Goal: Task Accomplishment & Management: Manage account settings

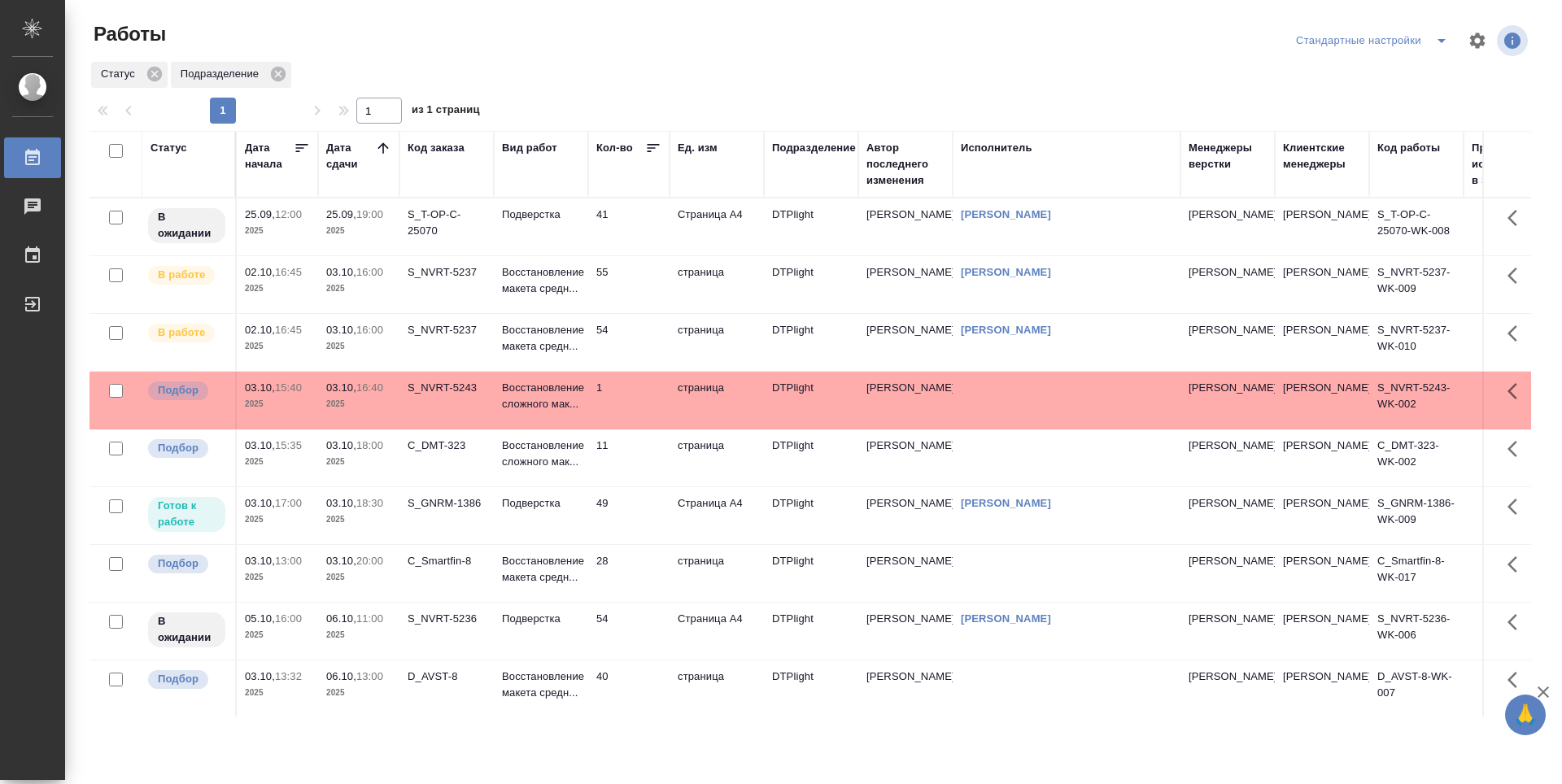
click at [634, 502] on td "49" at bounding box center [629, 515] width 82 height 57
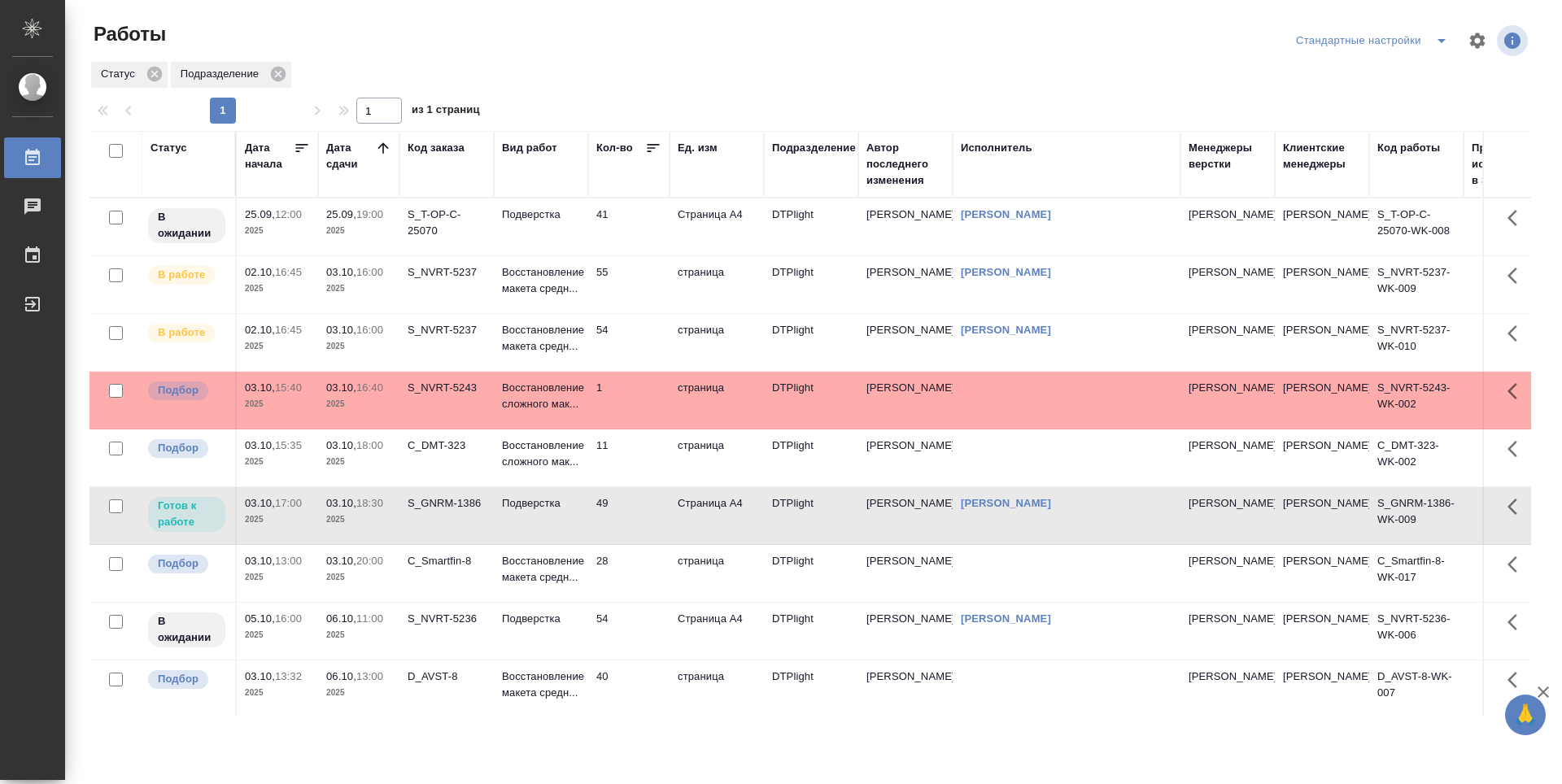
click at [637, 294] on td "55" at bounding box center [629, 285] width 82 height 57
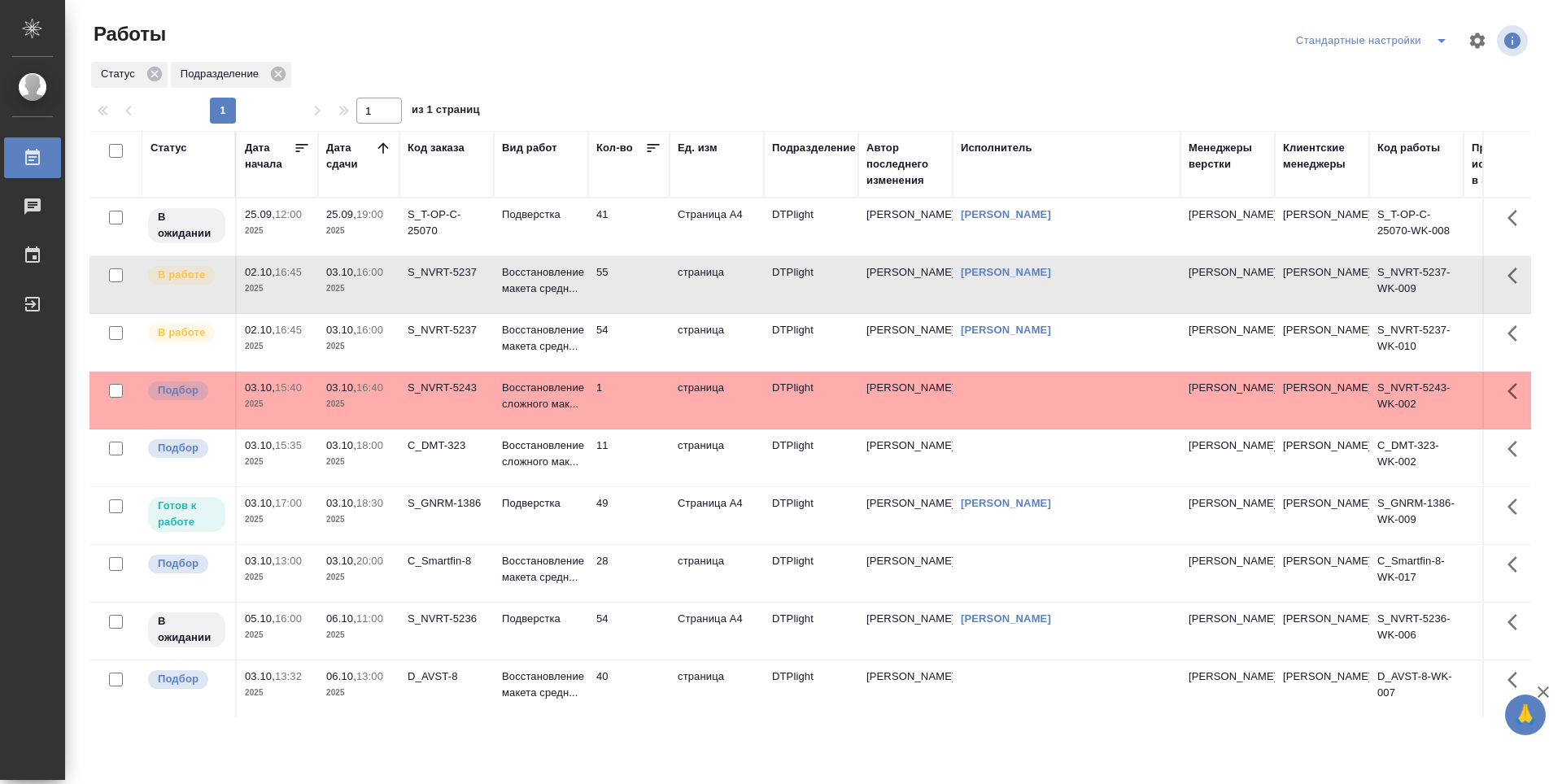
click at [637, 294] on td "55" at bounding box center [629, 285] width 82 height 57
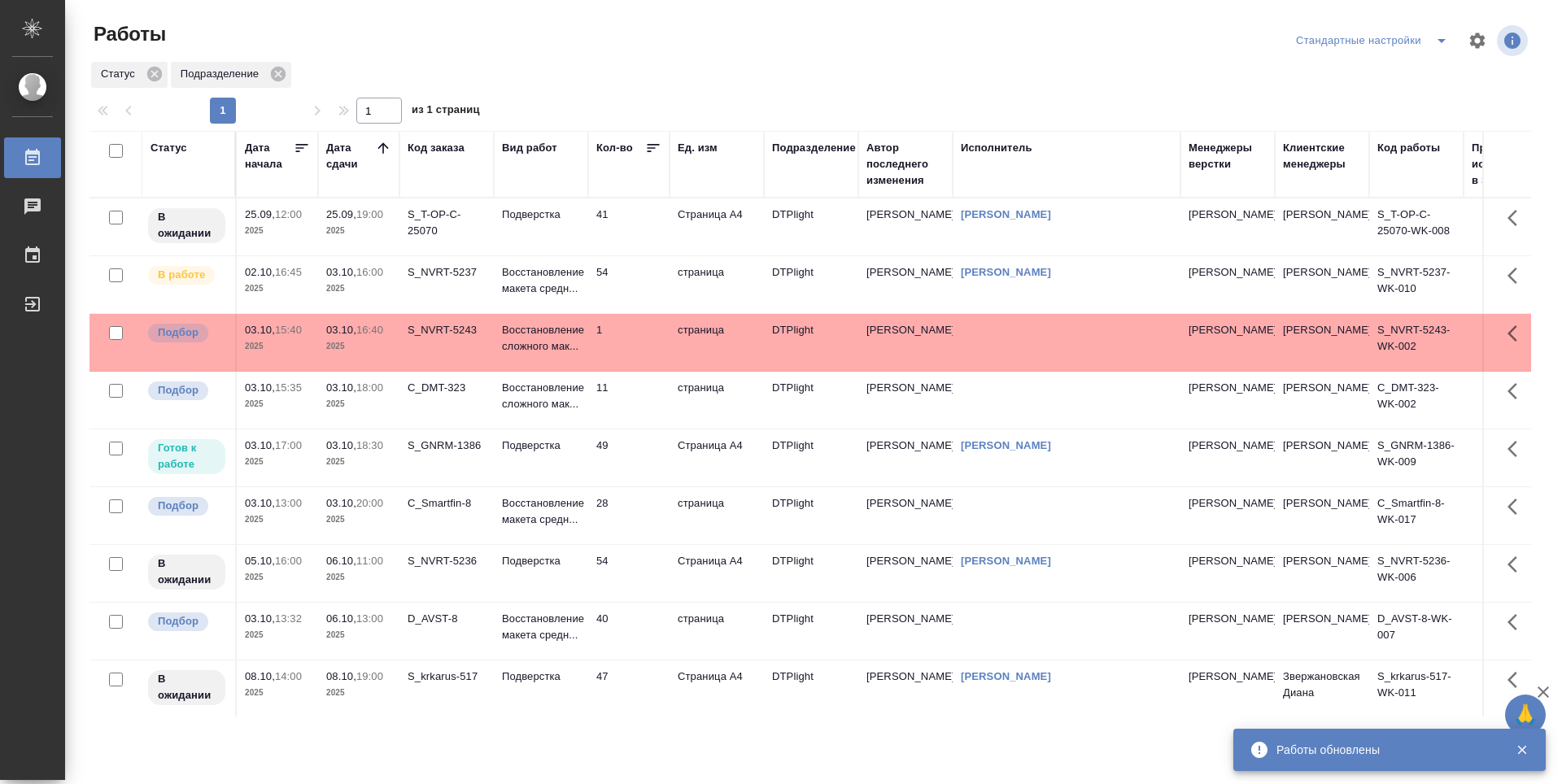
click at [635, 279] on td "54" at bounding box center [629, 285] width 82 height 57
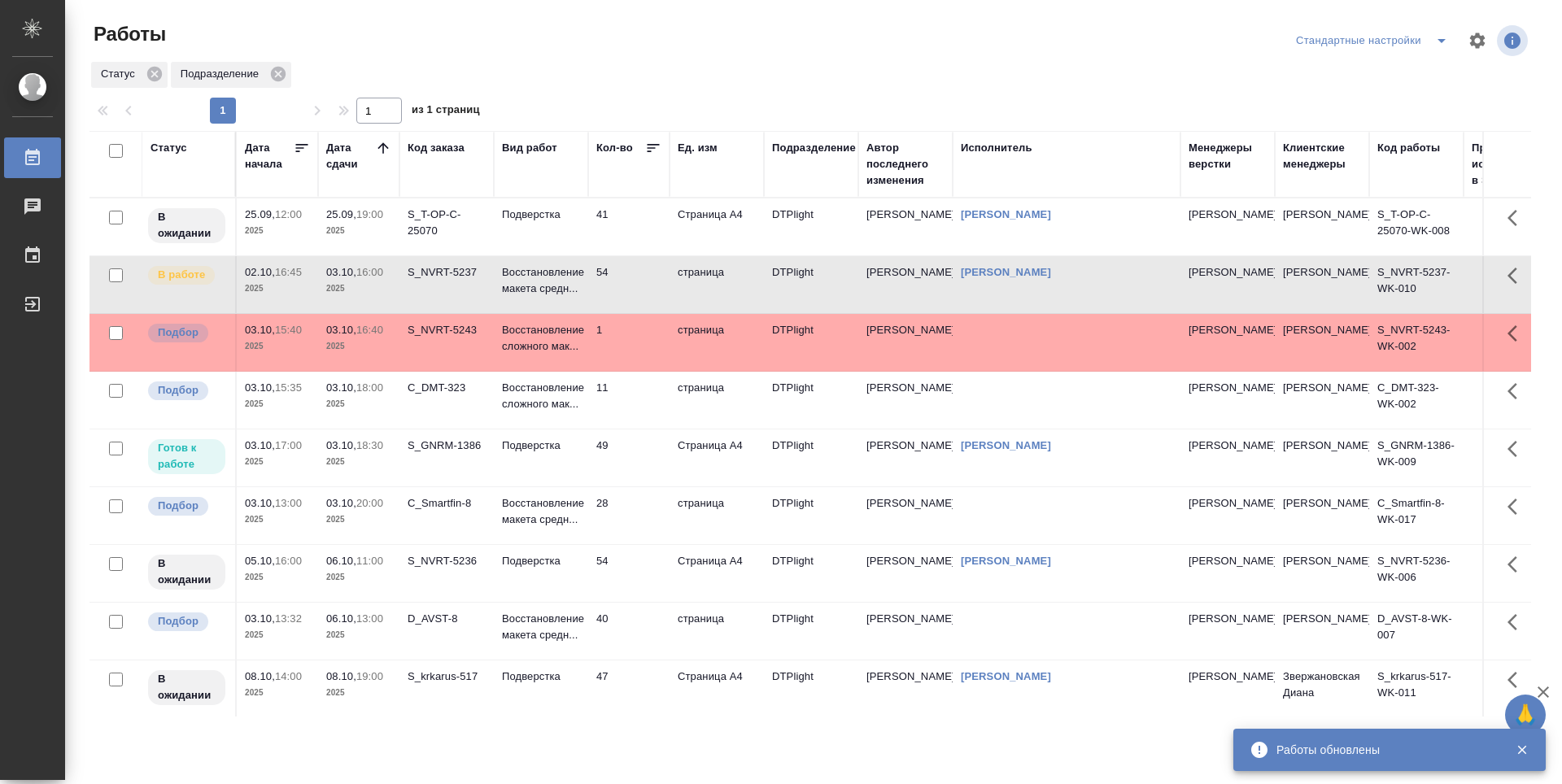
click at [634, 279] on td "54" at bounding box center [629, 285] width 82 height 57
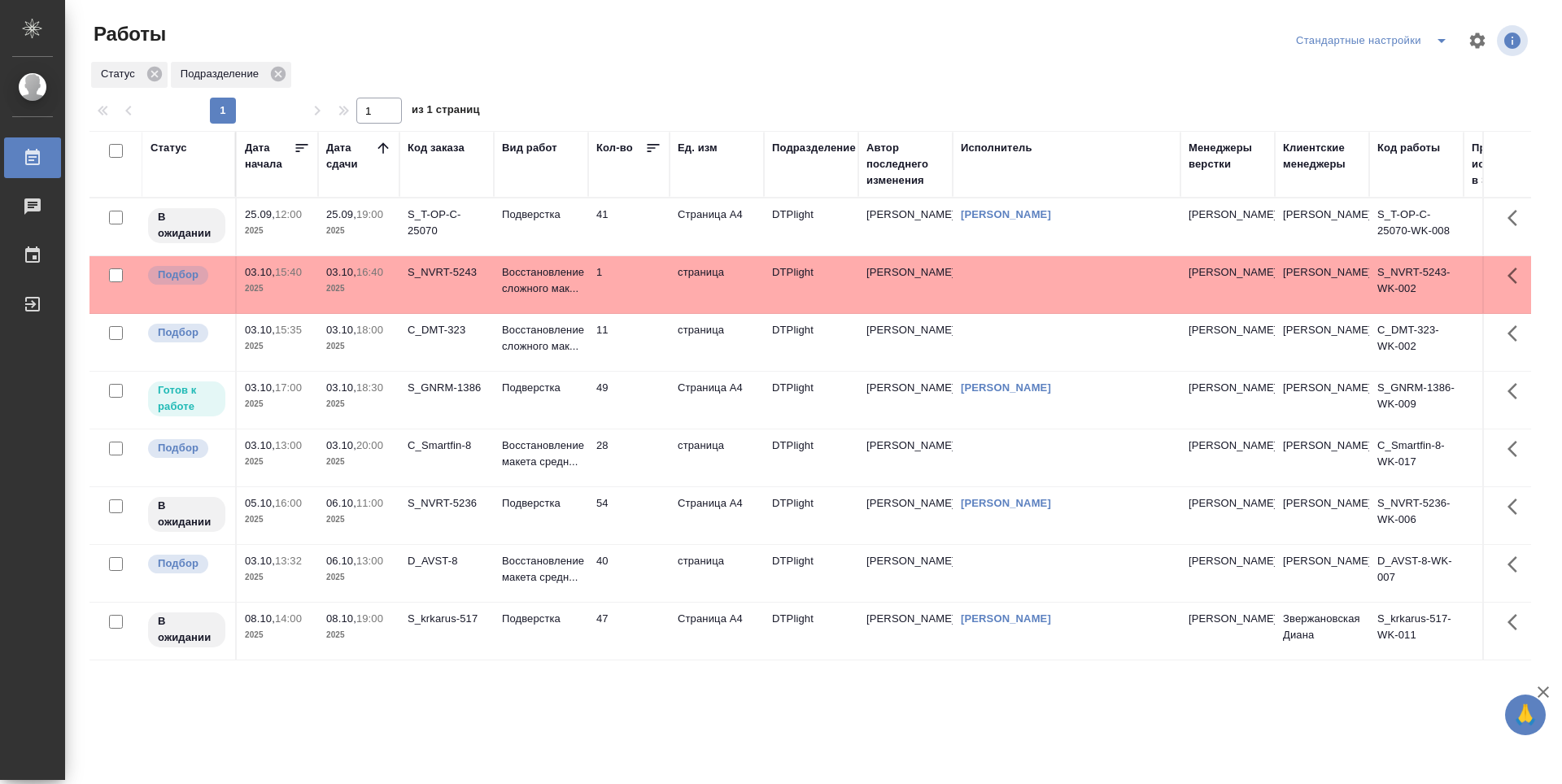
click at [640, 402] on td "49" at bounding box center [629, 400] width 82 height 57
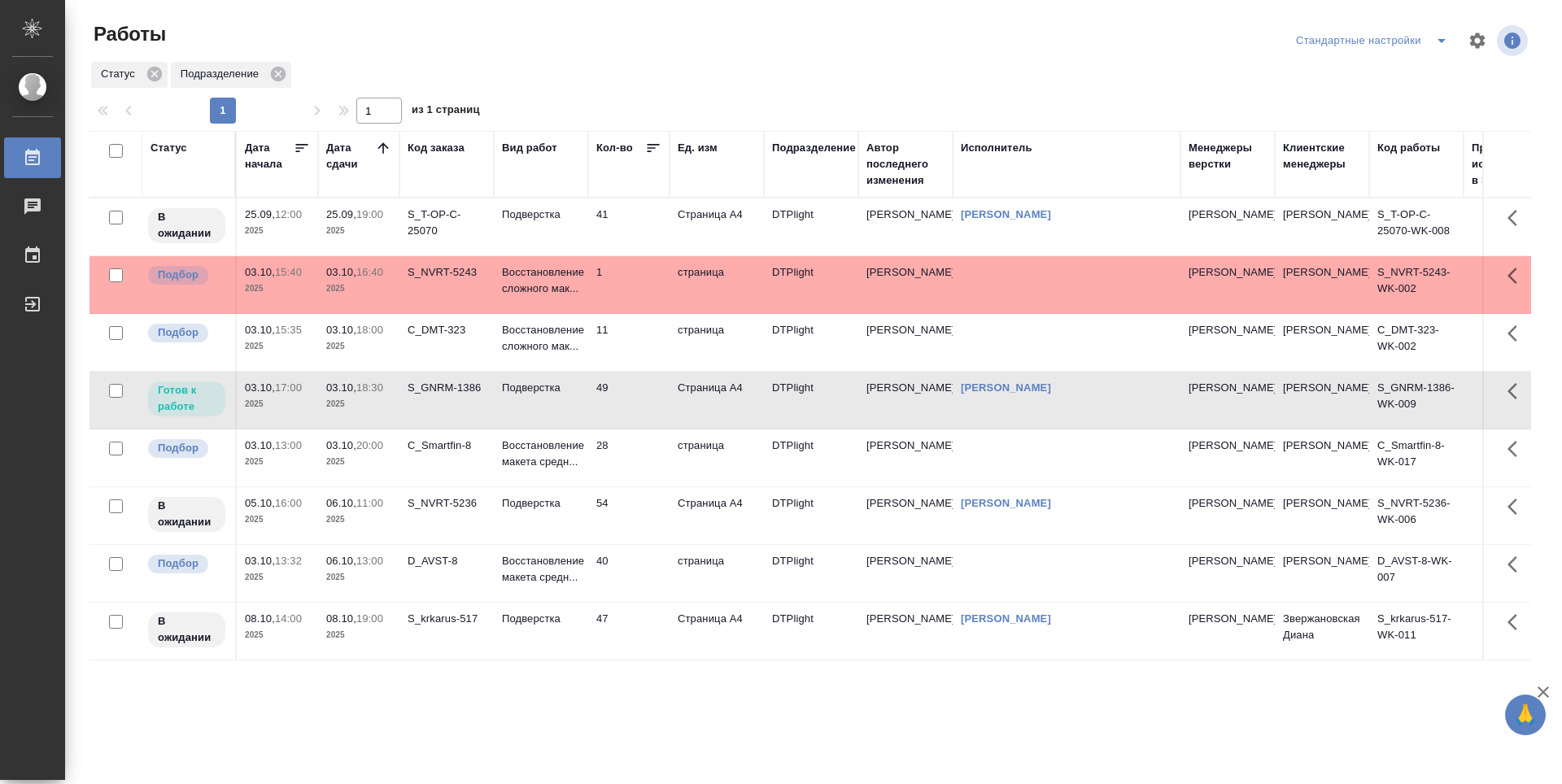
click at [637, 406] on td "49" at bounding box center [629, 400] width 82 height 57
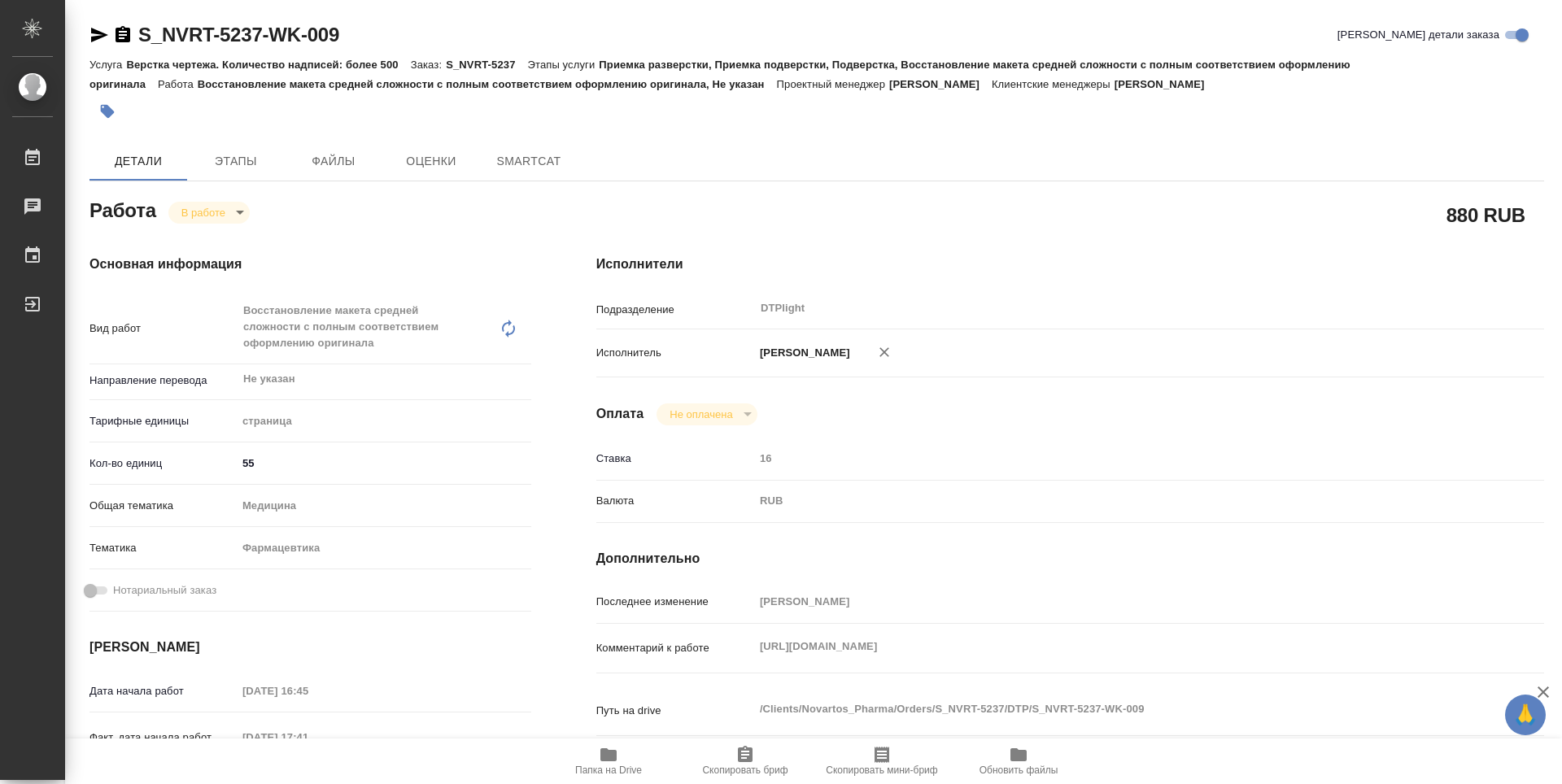
type textarea "x"
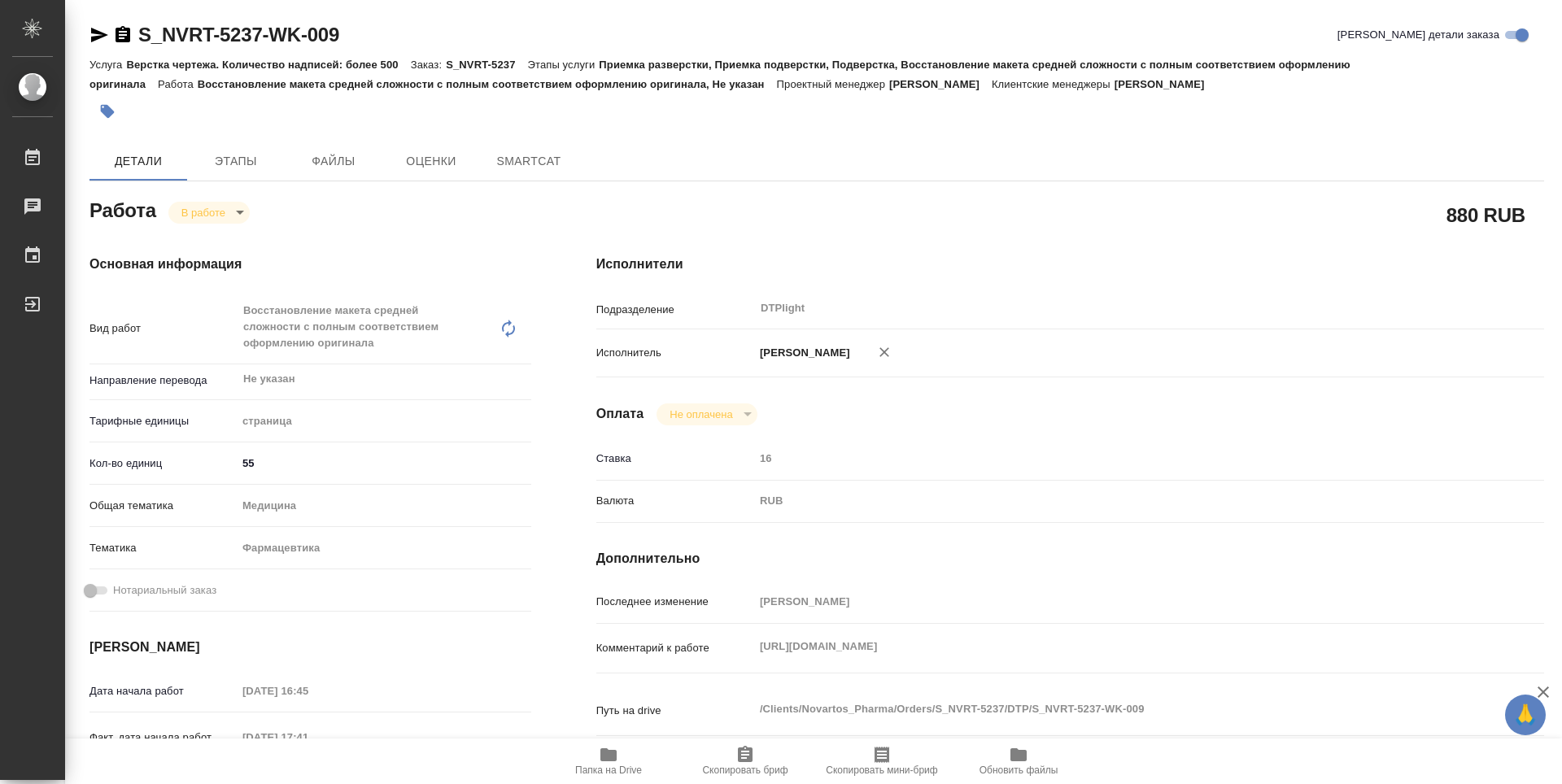
type textarea "x"
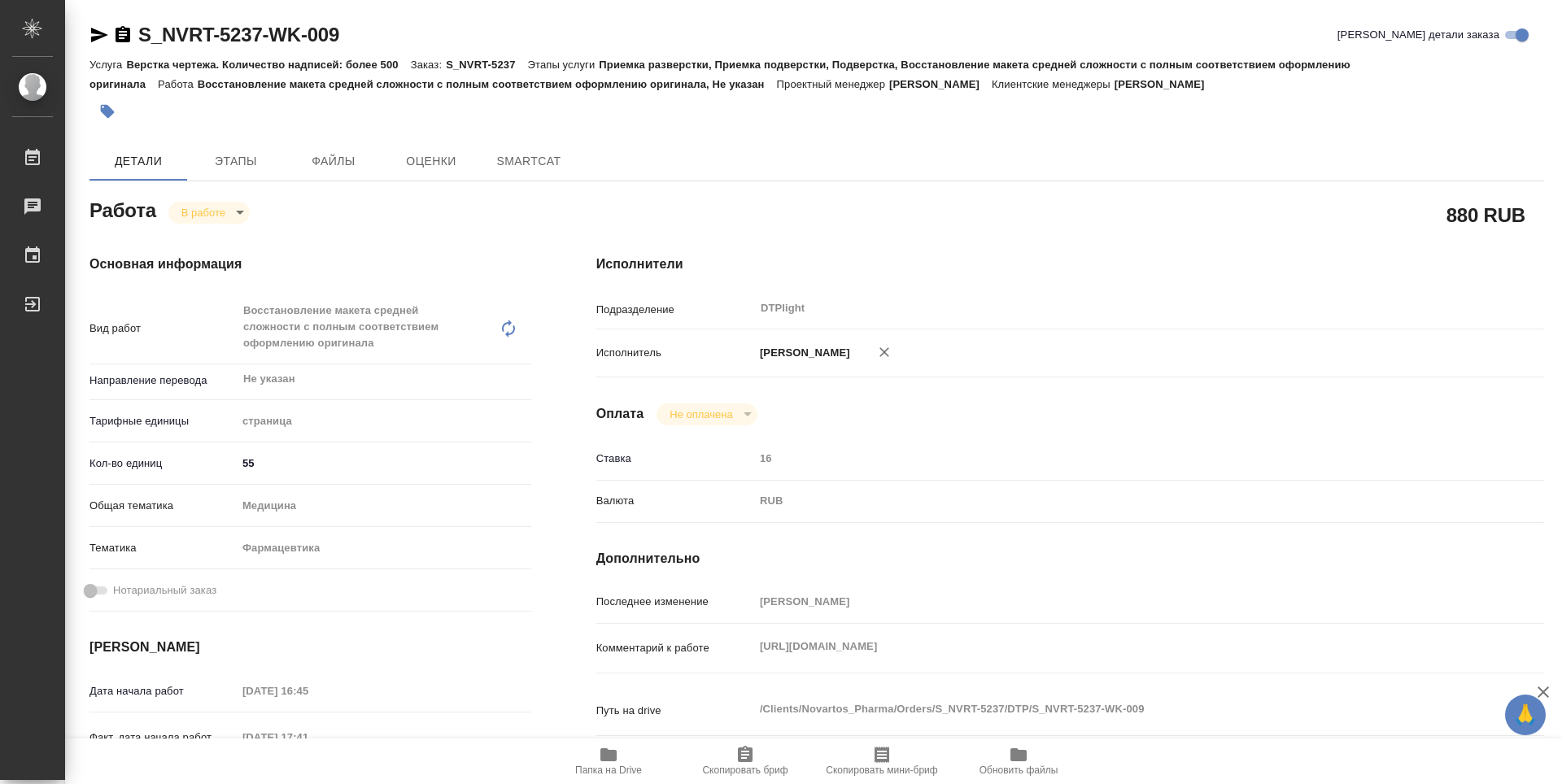
type textarea "x"
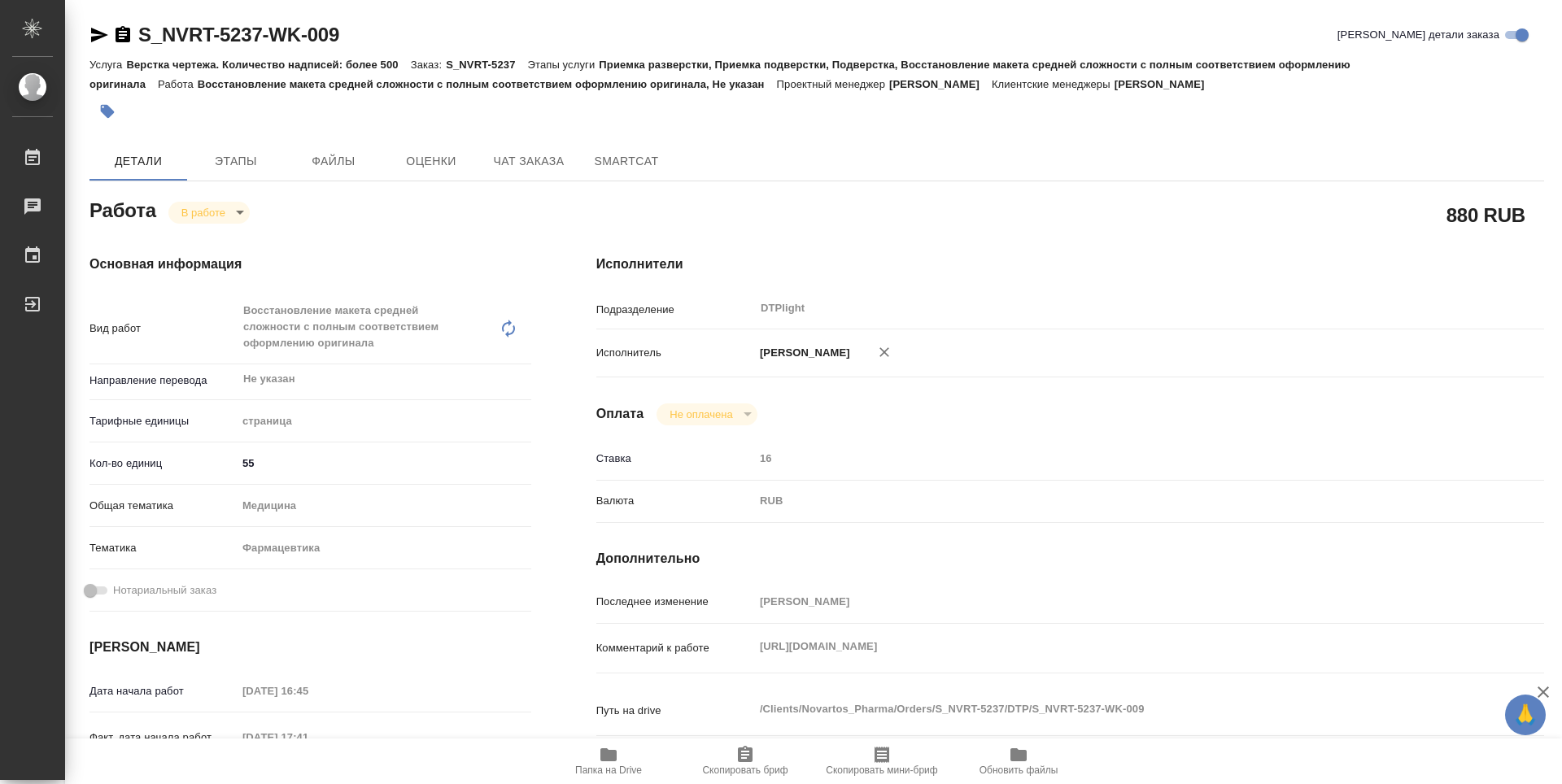
click at [615, 758] on icon "button" at bounding box center [608, 754] width 16 height 13
type textarea "x"
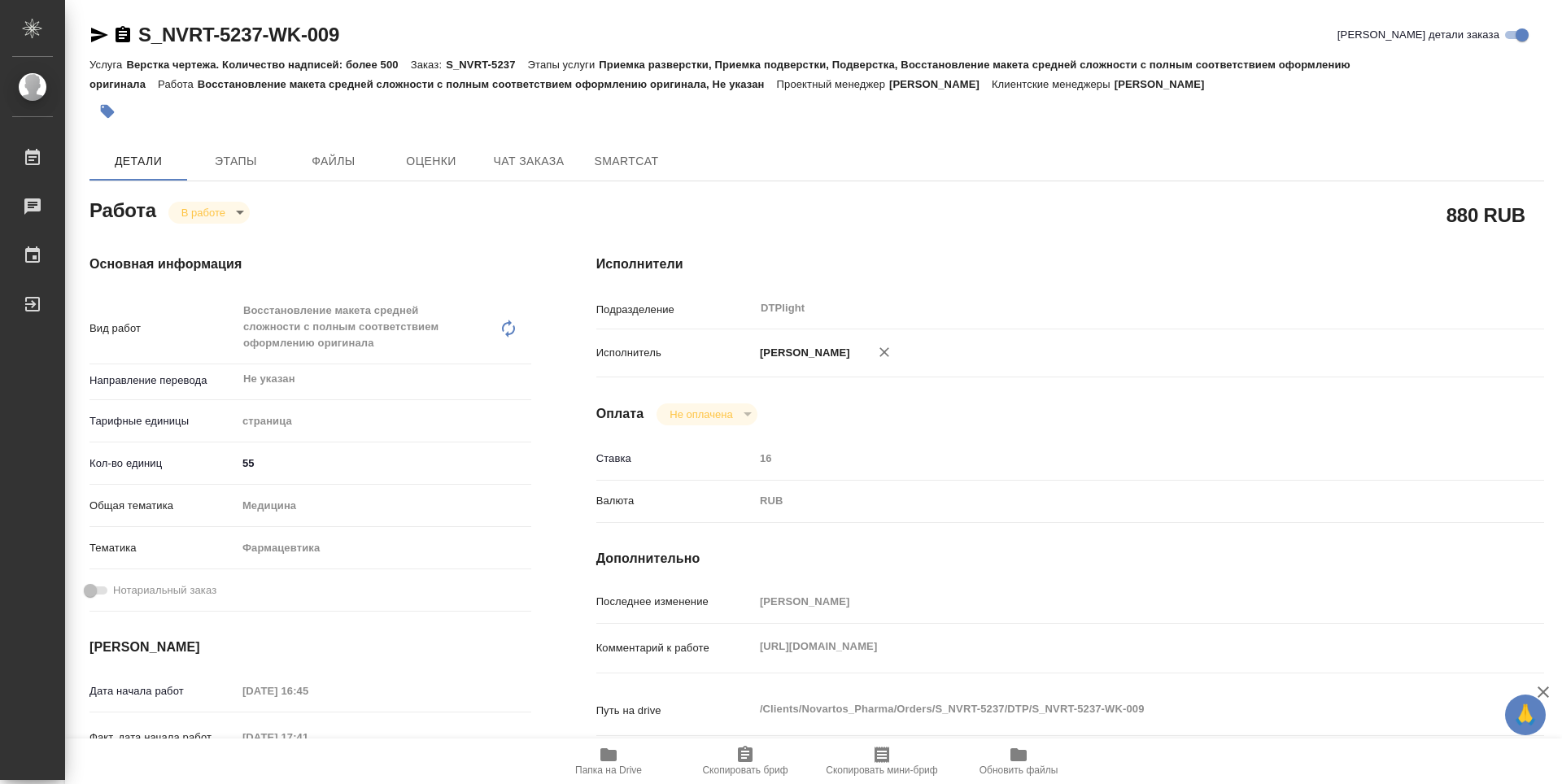
type textarea "x"
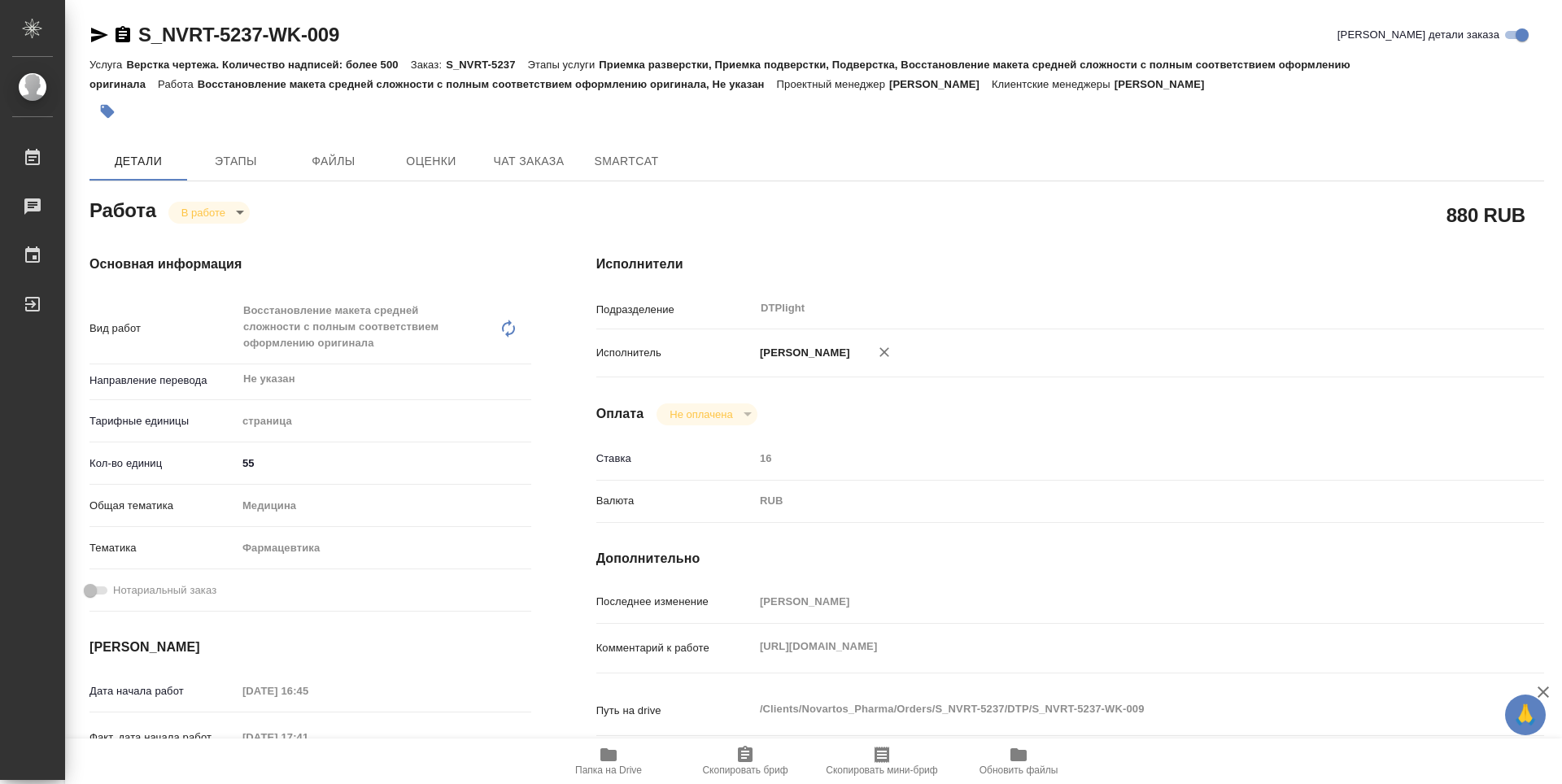
type textarea "x"
click at [237, 216] on body "🙏 .cls-1 fill:#fff; AWATERA Guselnikov Roman Работы 0 Чаты График Выйти S_NVRT-…" at bounding box center [781, 392] width 1562 height 784
click at [218, 246] on button "Выполнен" at bounding box center [210, 240] width 59 height 18
type textarea "x"
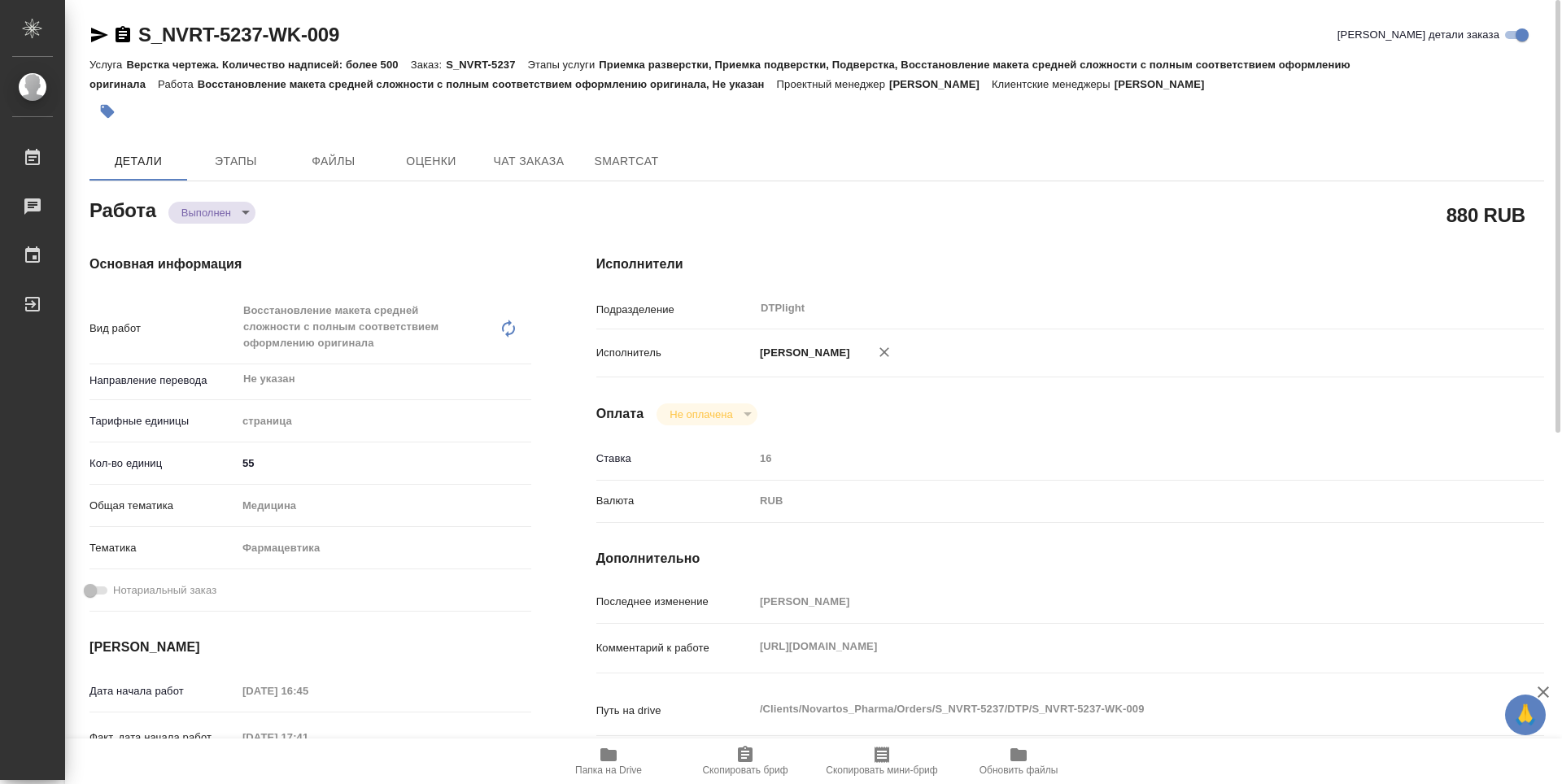
type textarea "x"
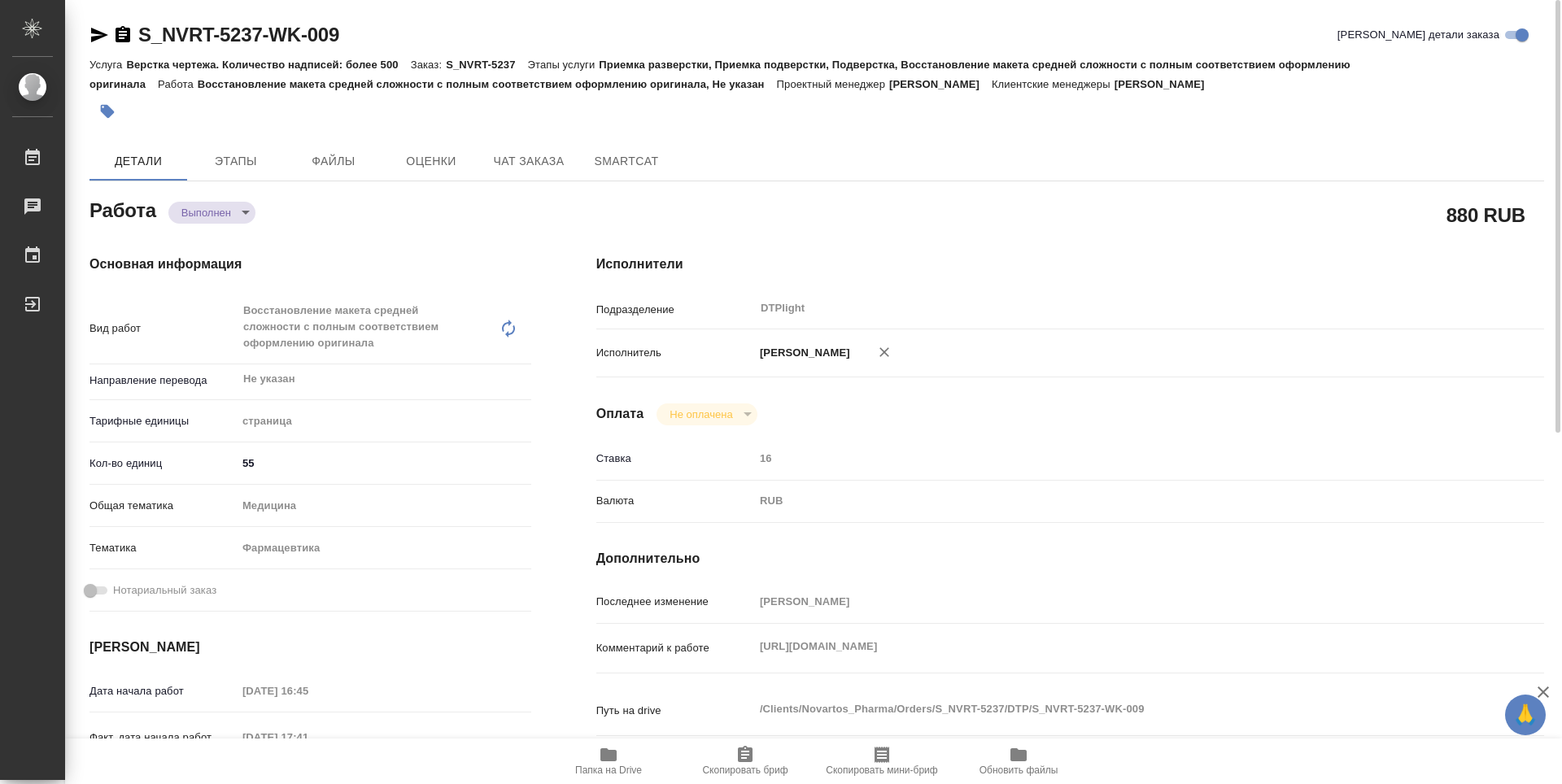
type textarea "x"
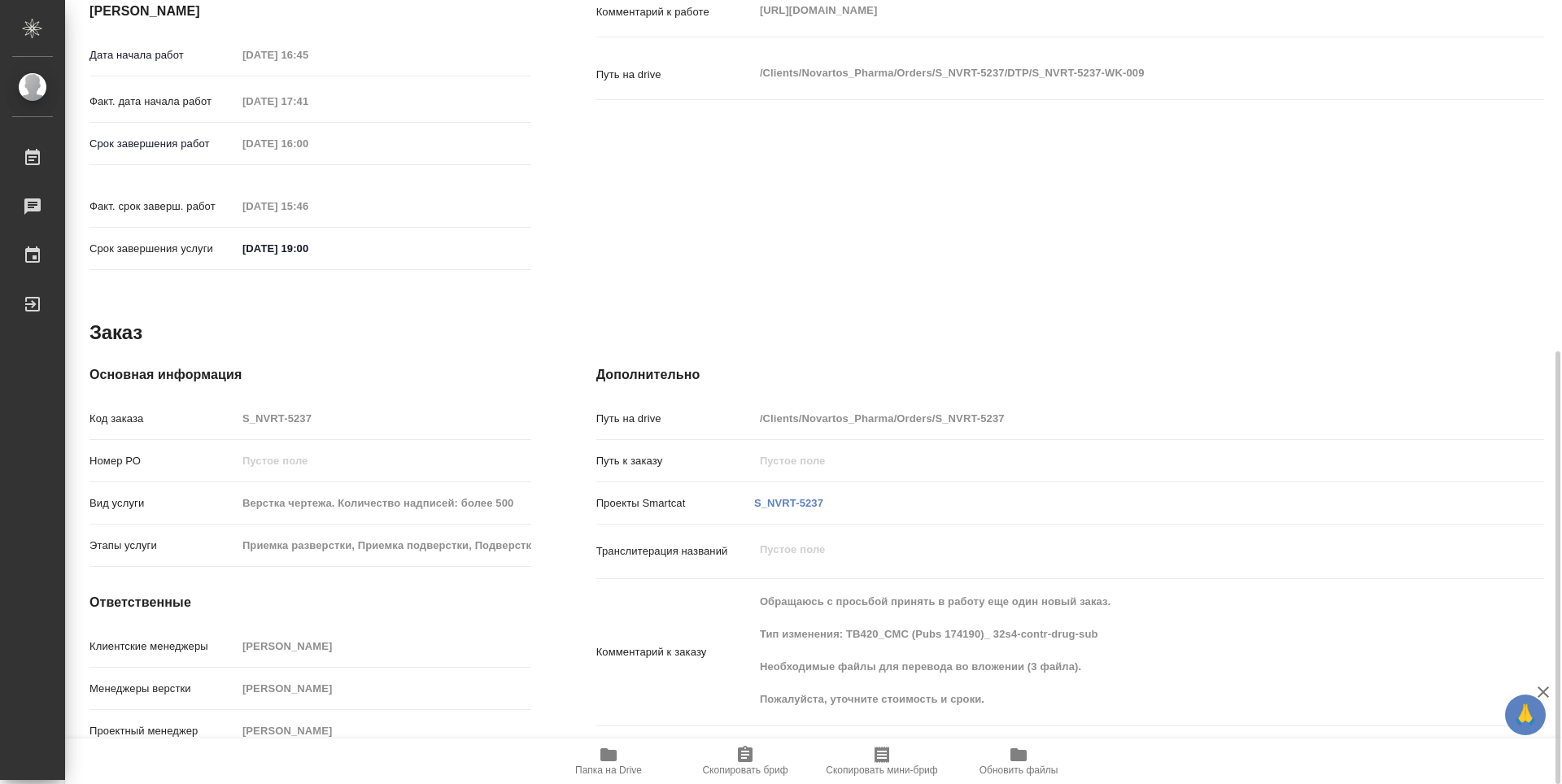
type textarea "x"
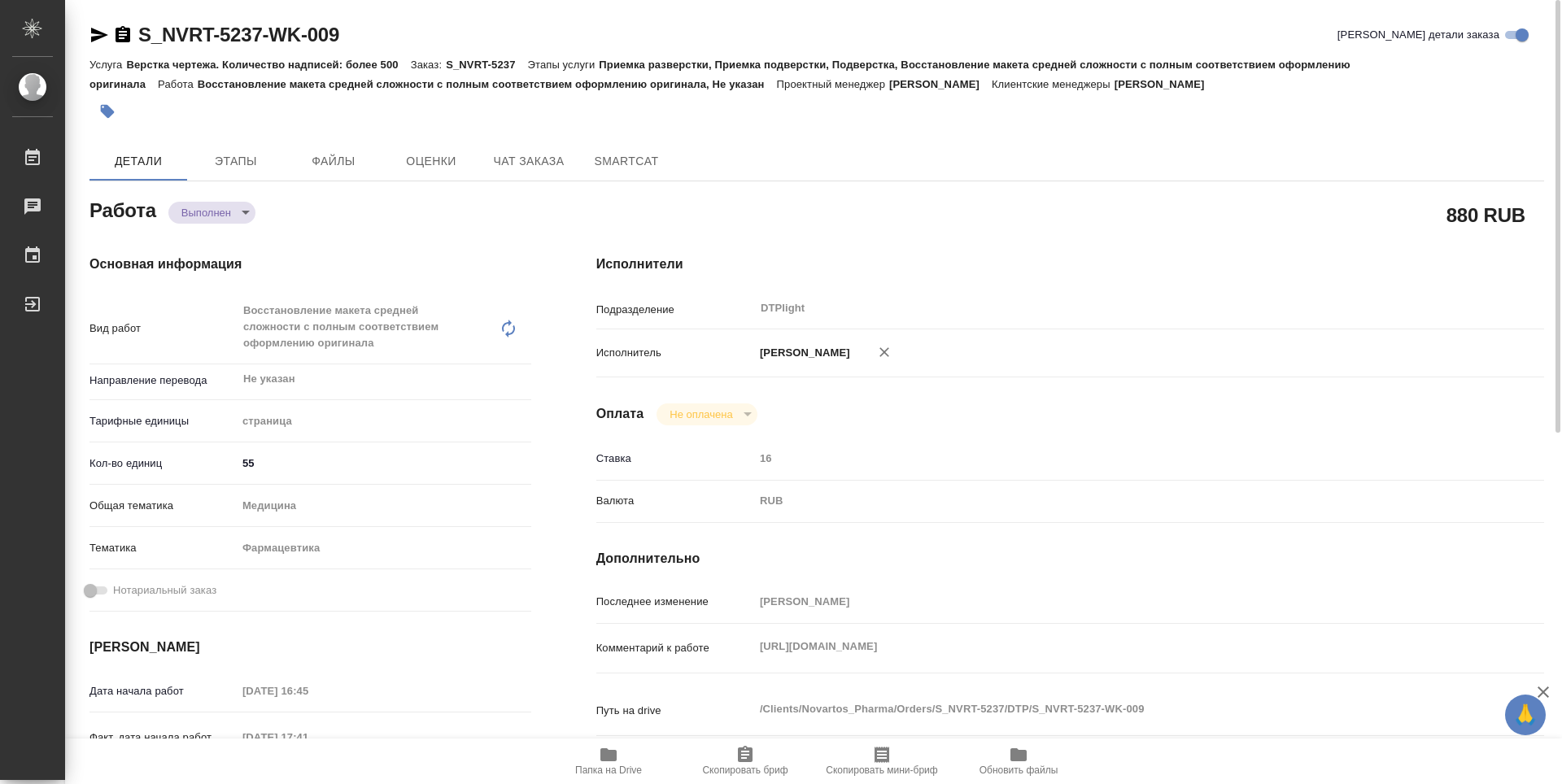
click at [126, 32] on icon "button" at bounding box center [123, 35] width 20 height 20
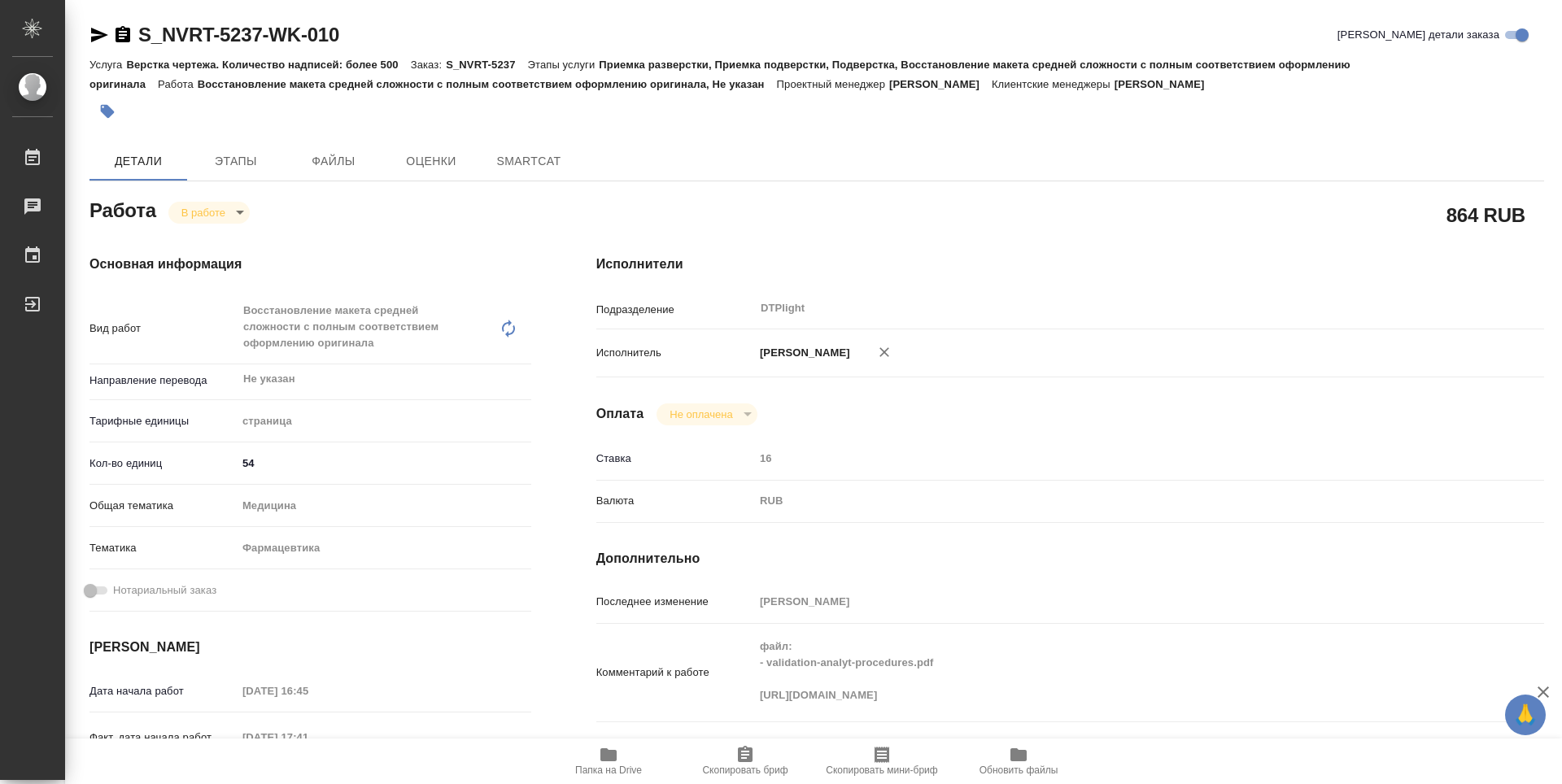
type textarea "x"
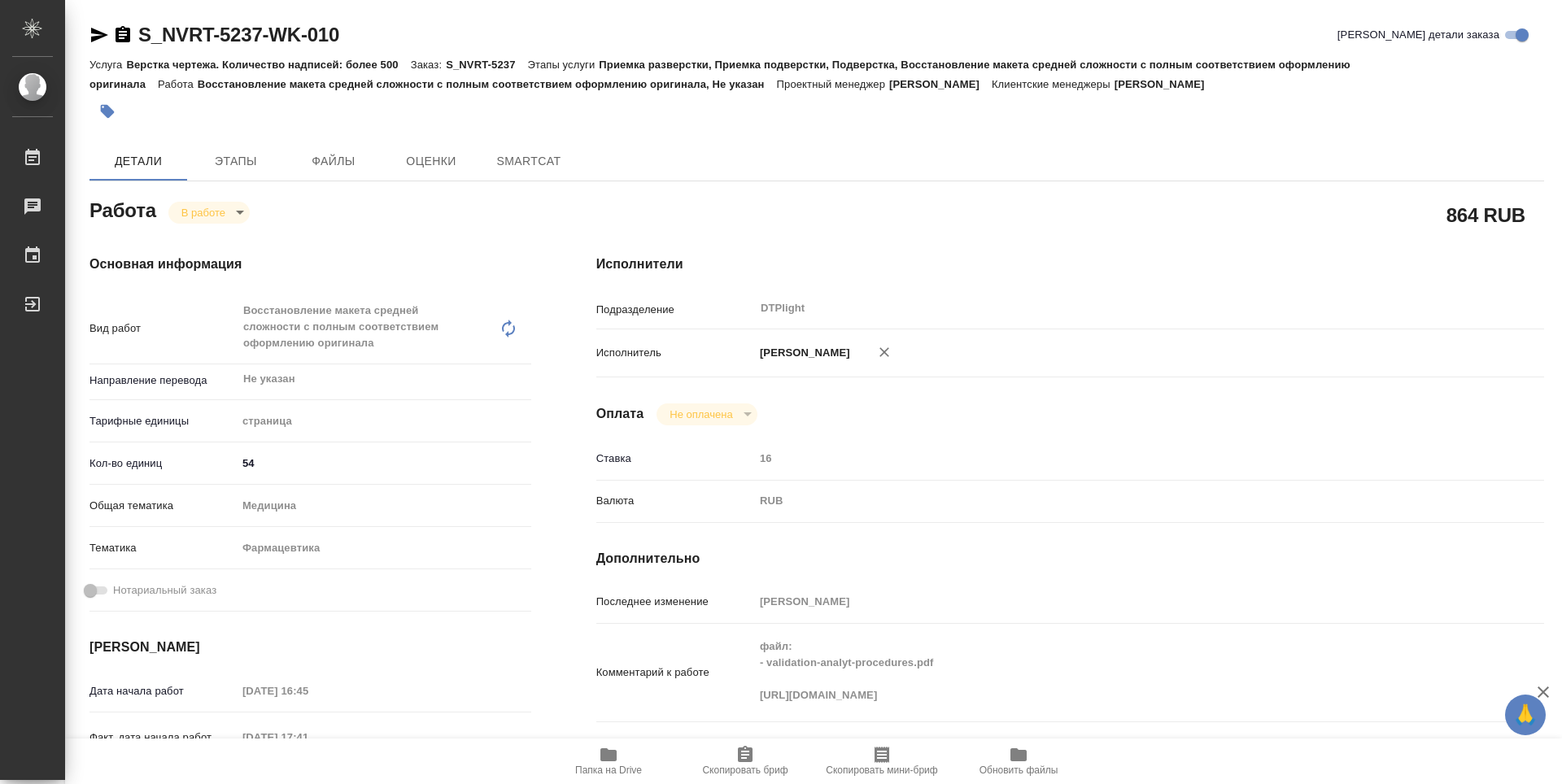
type textarea "x"
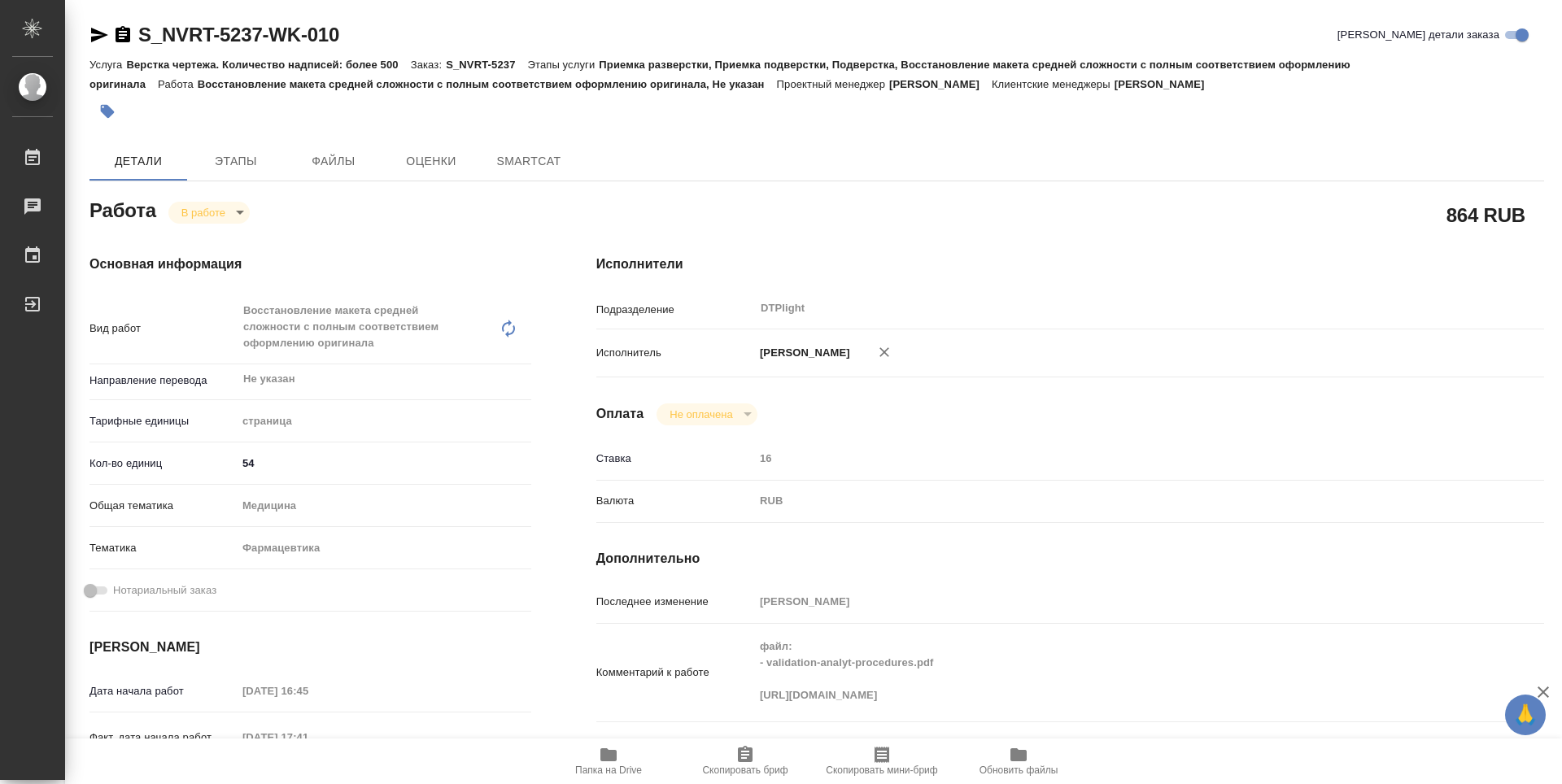
type textarea "x"
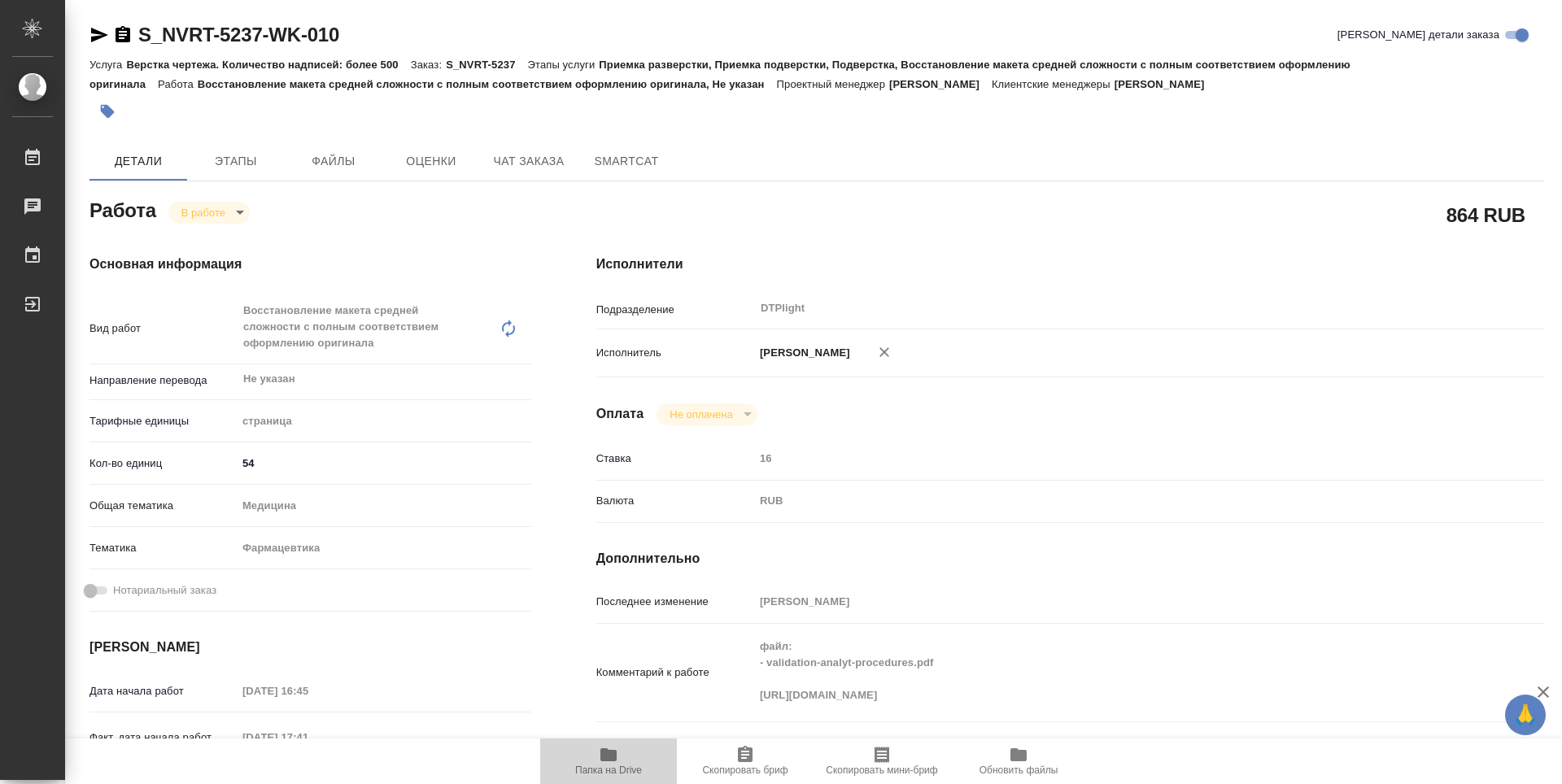
click at [600, 760] on icon "button" at bounding box center [608, 755] width 20 height 20
type textarea "x"
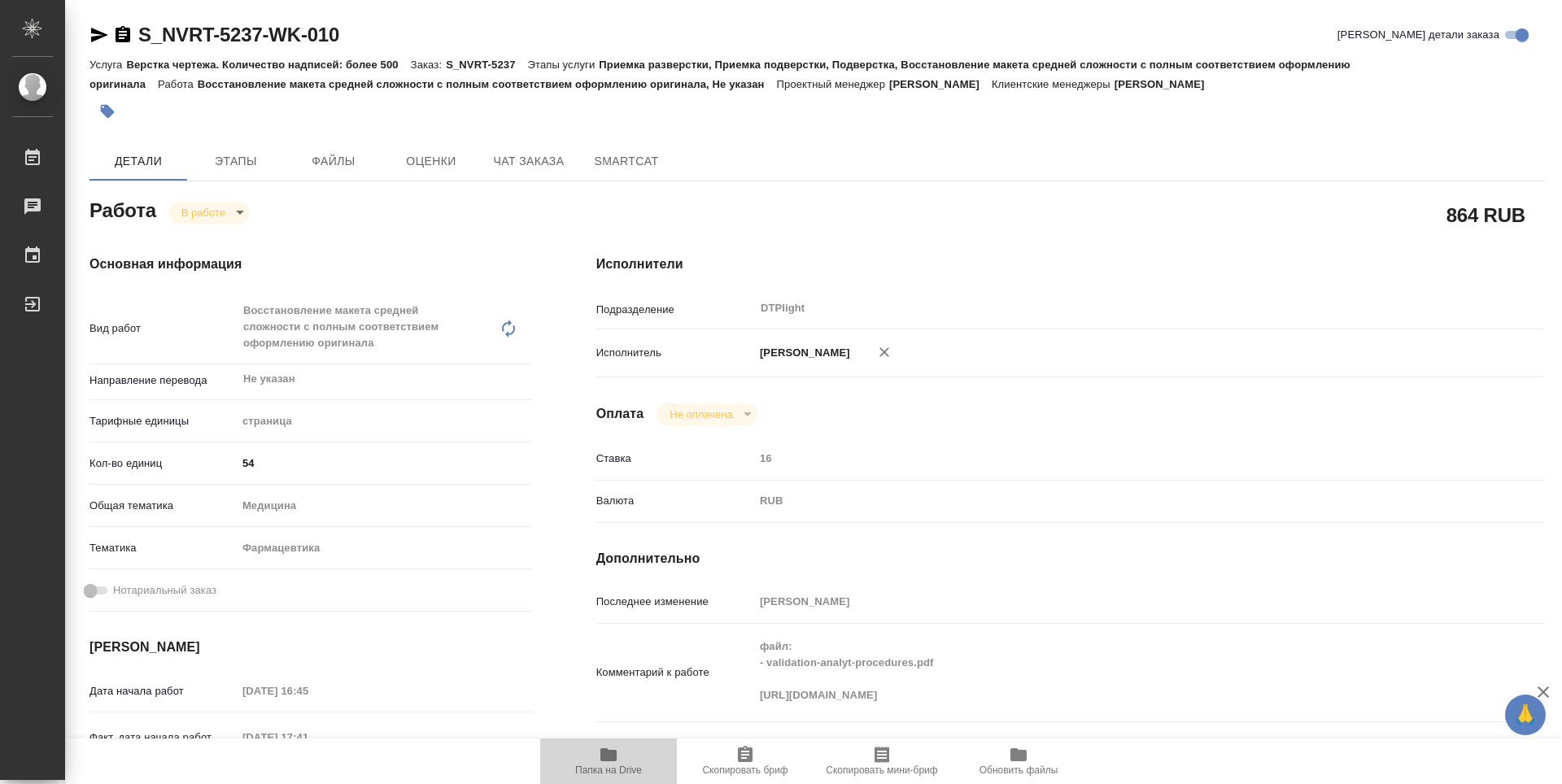
type textarea "x"
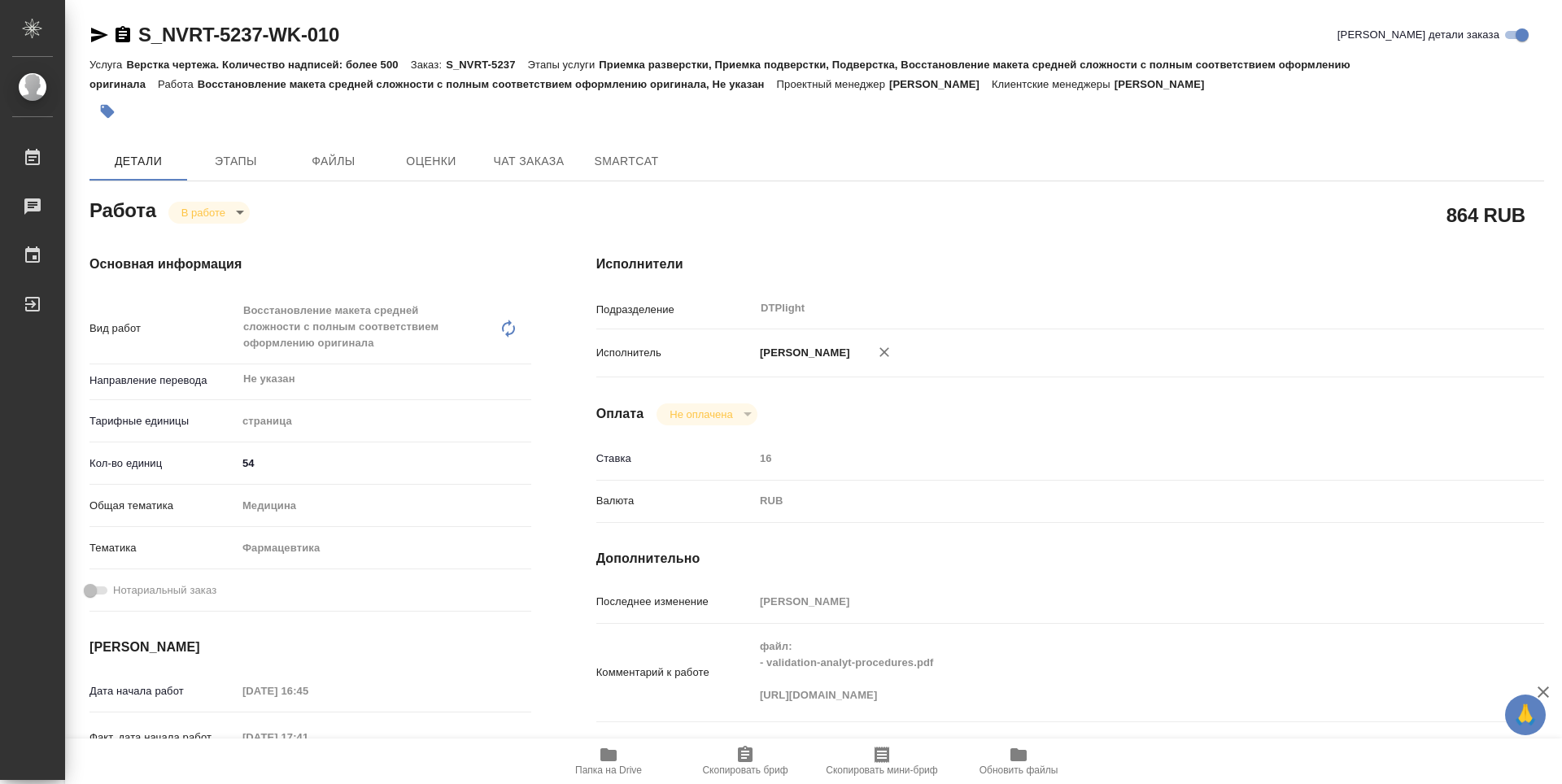
type textarea "x"
click at [245, 218] on body "🙏 .cls-1 fill:#fff; AWATERA Guselnikov Roman Работы 0 Чаты График Выйти S_NVRT-…" at bounding box center [781, 392] width 1562 height 784
click at [241, 242] on button "Выполнен" at bounding box center [210, 240] width 59 height 18
type textarea "x"
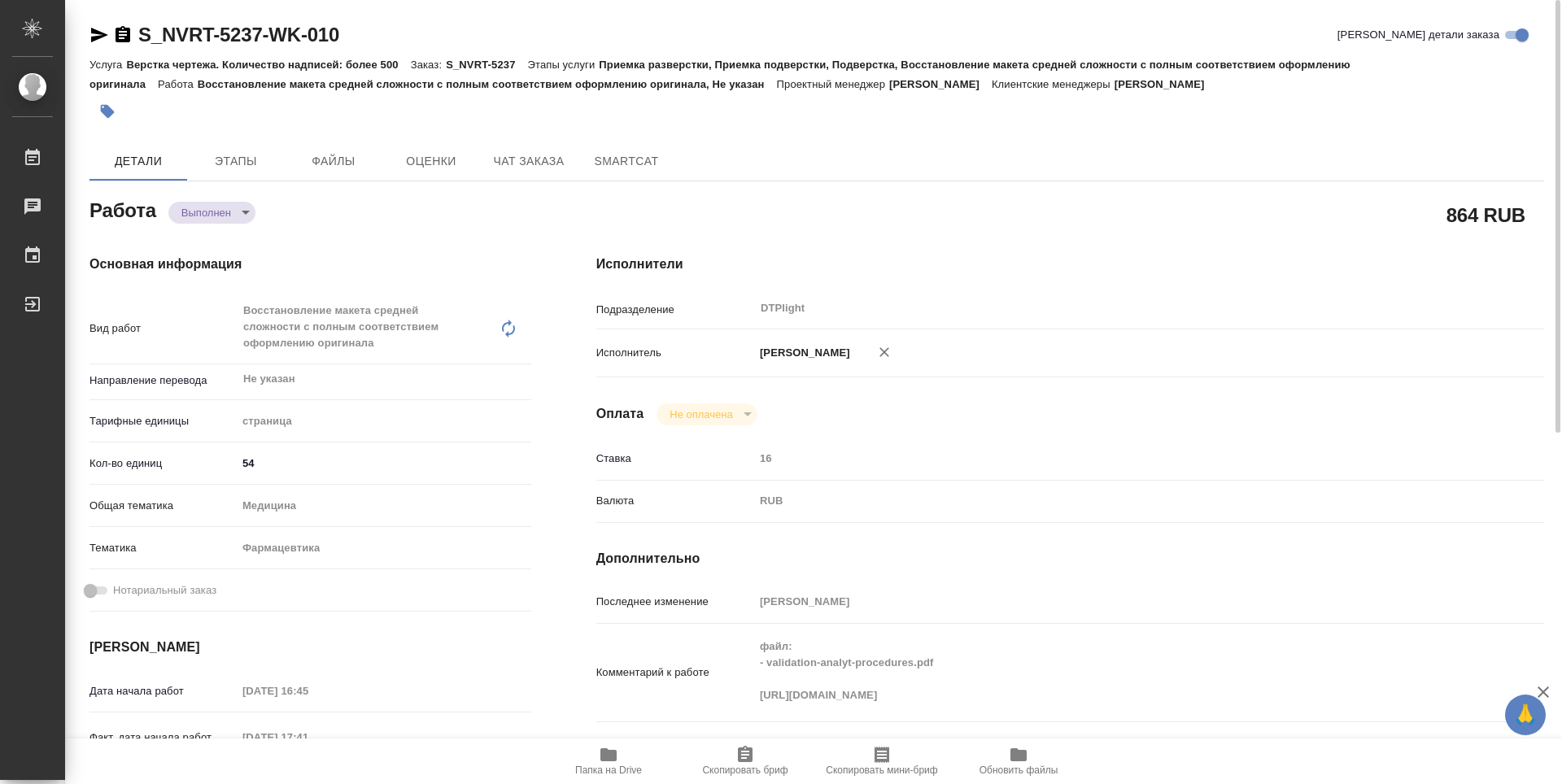
type textarea "x"
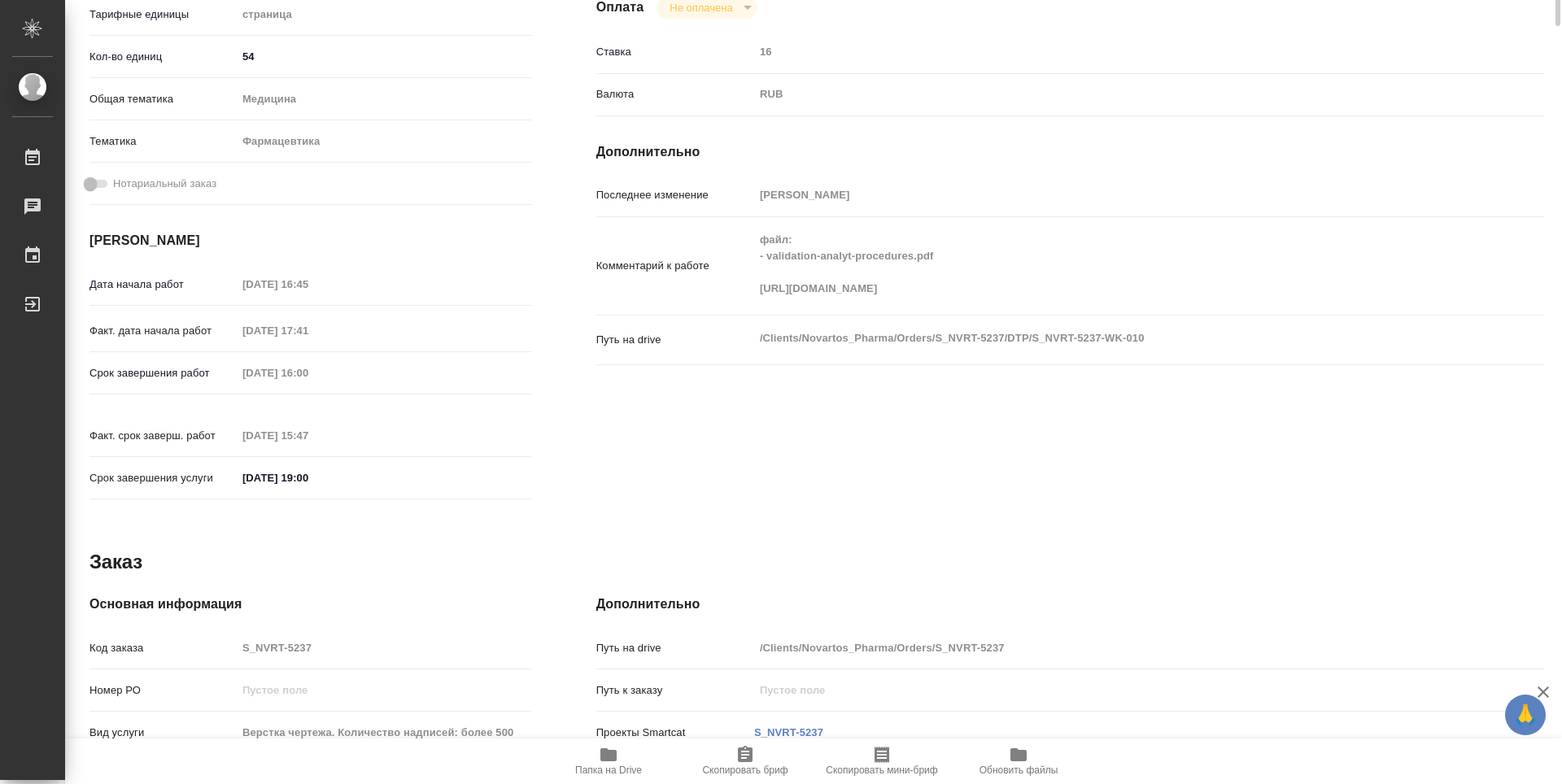
type textarea "x"
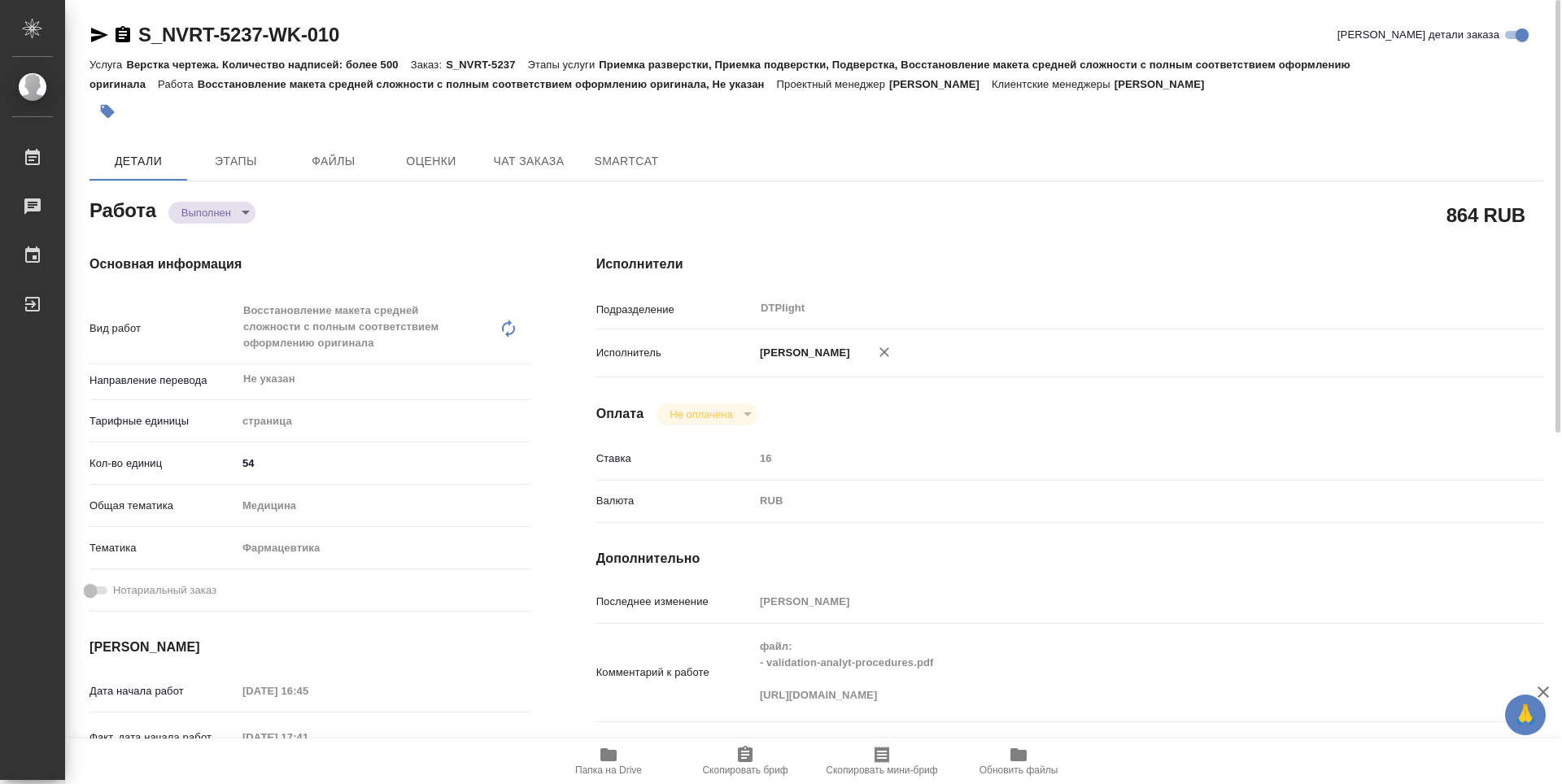
click at [121, 35] on icon "button" at bounding box center [122, 34] width 15 height 16
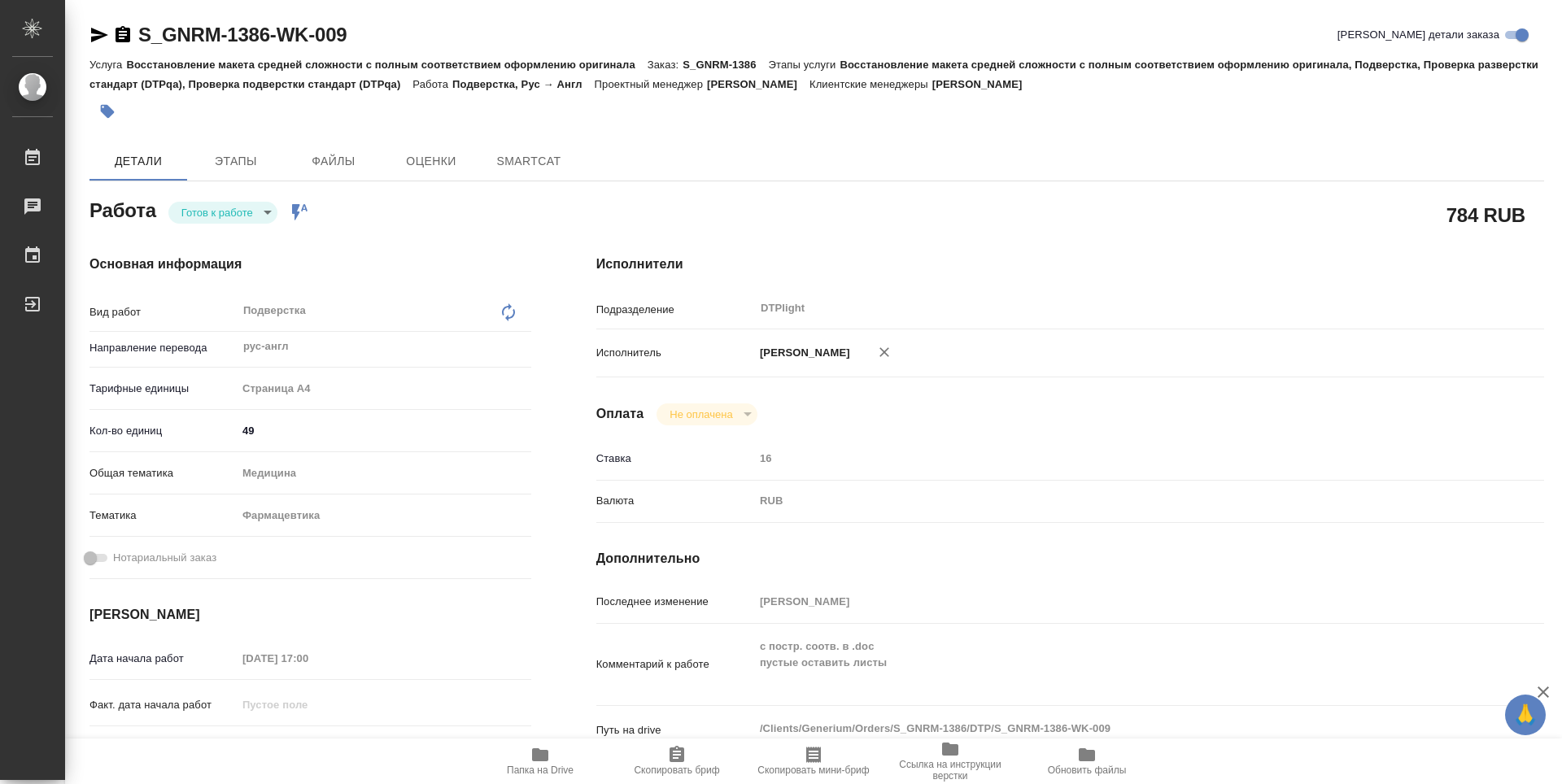
type textarea "x"
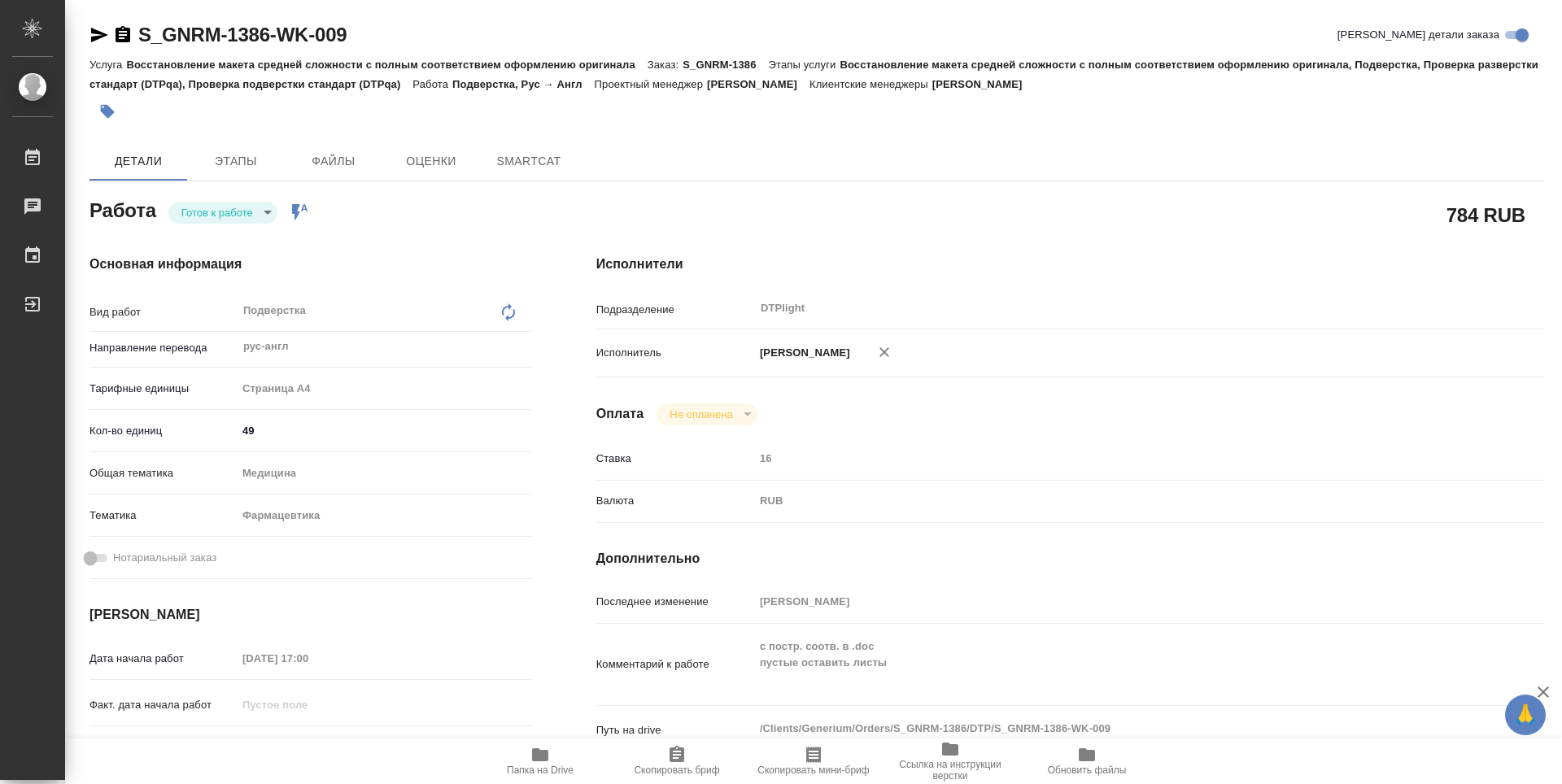
type textarea "x"
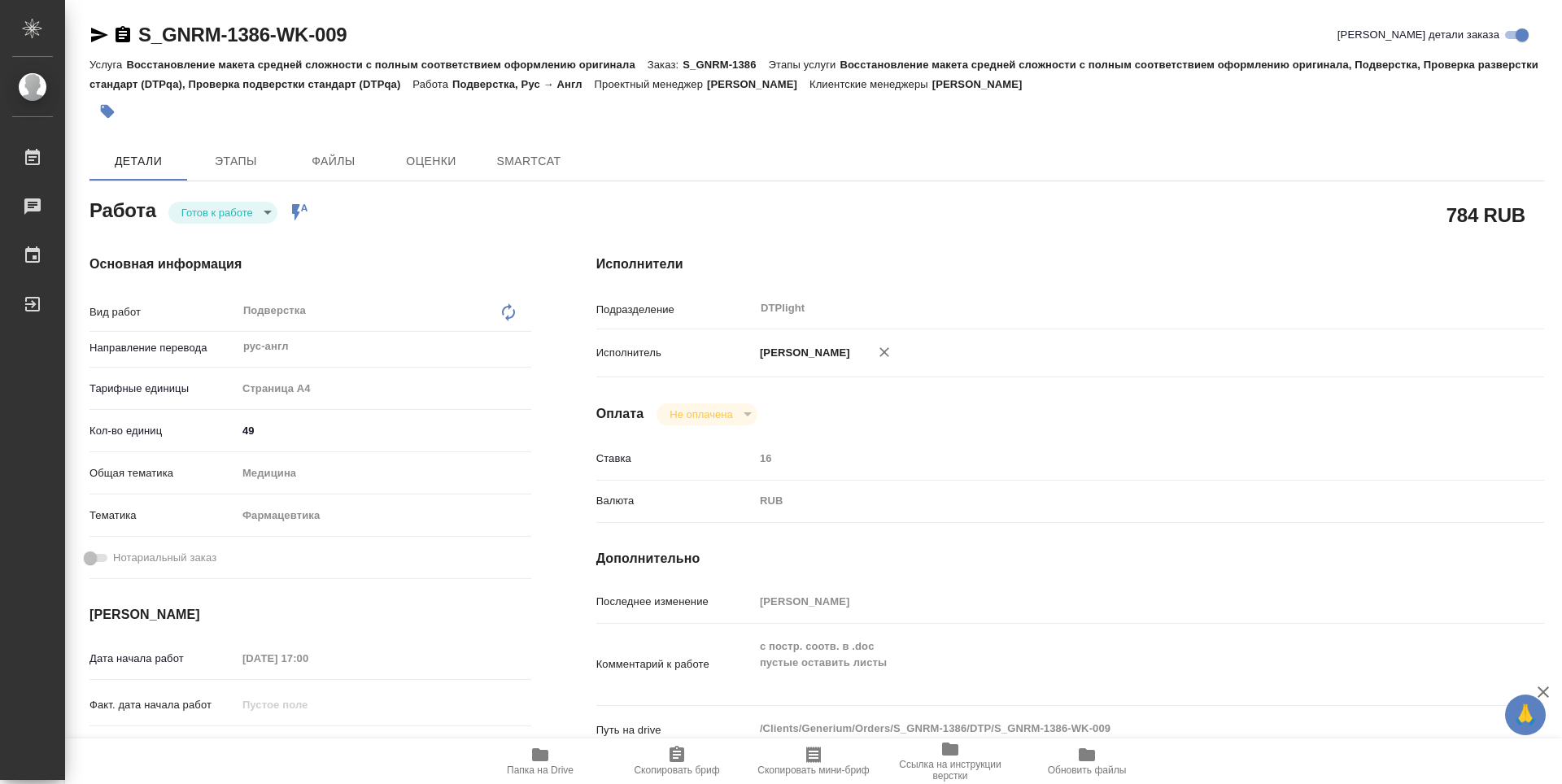
type textarea "x"
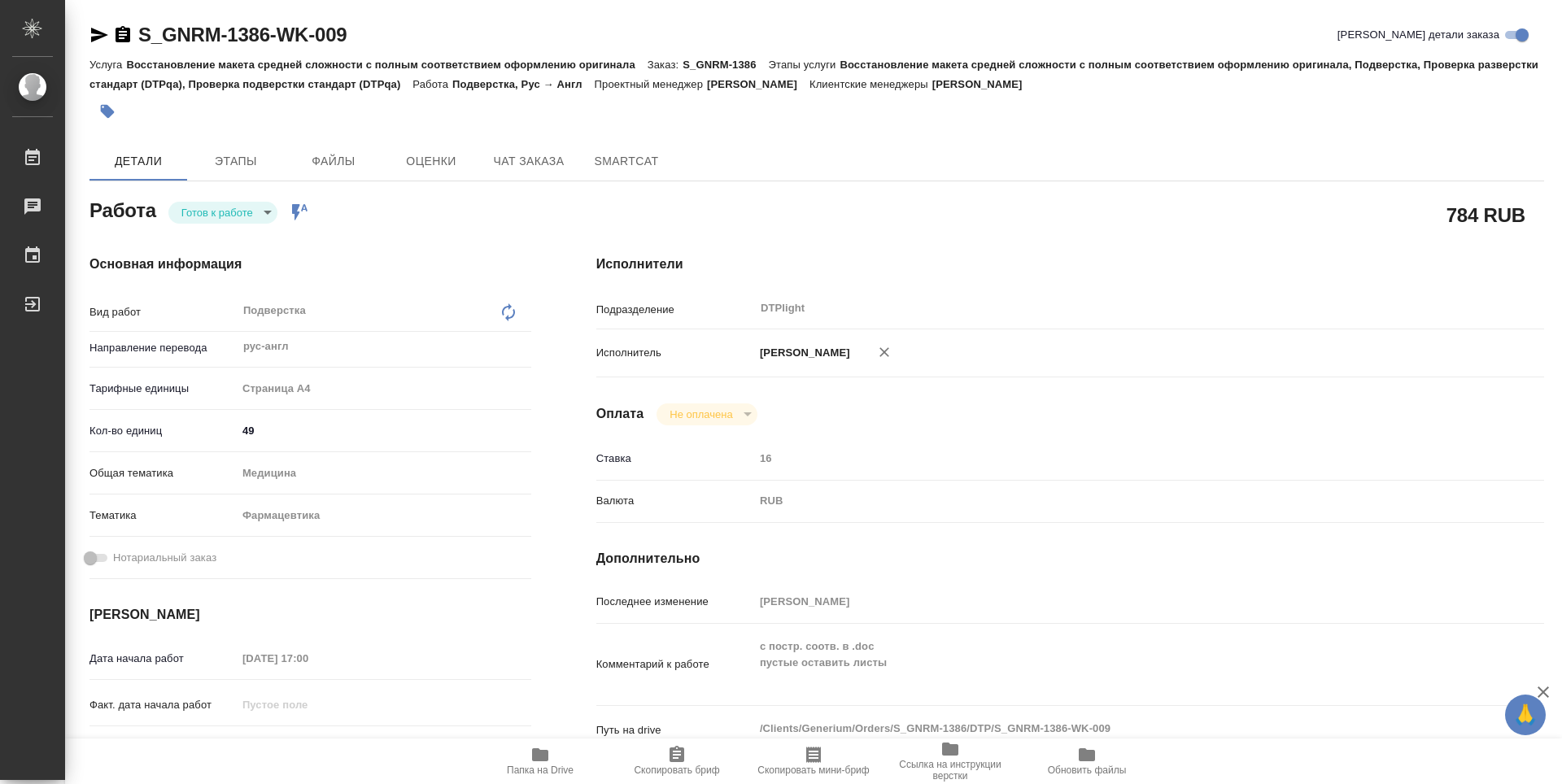
type textarea "x"
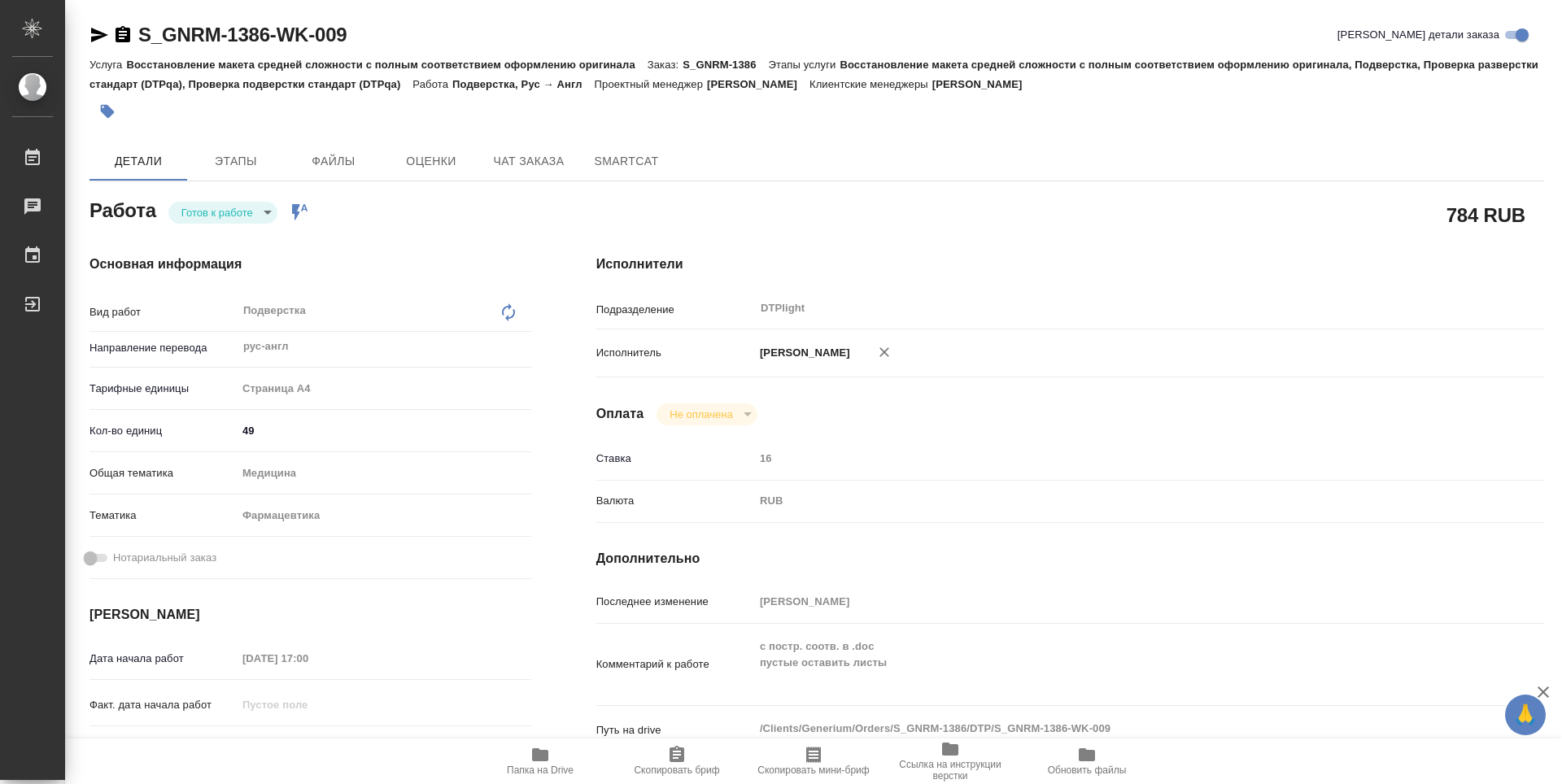
type textarea "x"
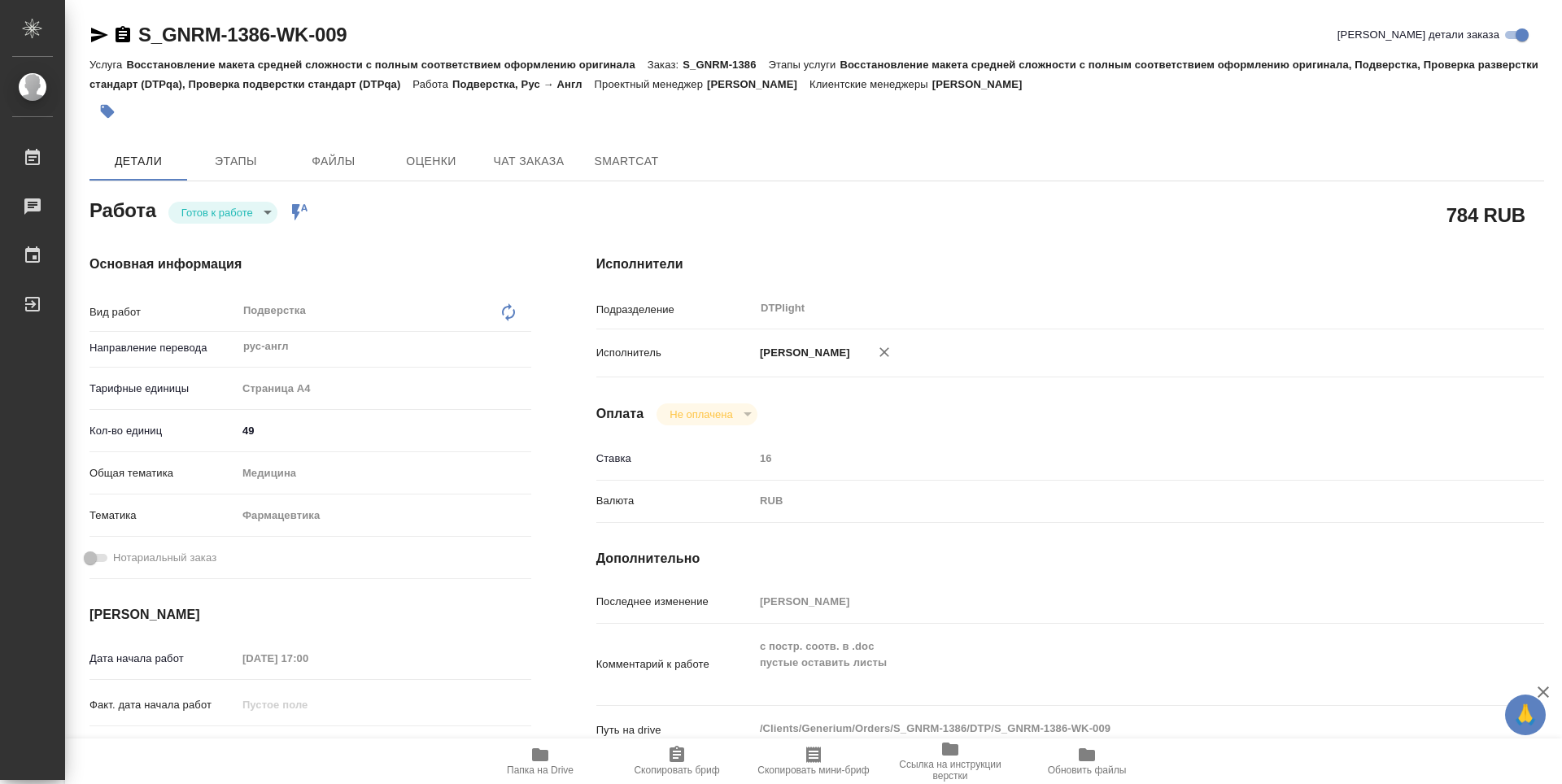
click at [542, 770] on span "Папка на Drive" at bounding box center [540, 769] width 67 height 12
click at [257, 210] on body "🙏 .cls-1 fill:#fff; AWATERA Guselnikov Roman Работы 0 Чаты График Выйти S_GNRM-…" at bounding box center [781, 392] width 1562 height 784
click at [212, 208] on button "В работе" at bounding box center [208, 212] width 53 height 18
click at [123, 39] on icon "button" at bounding box center [122, 34] width 15 height 16
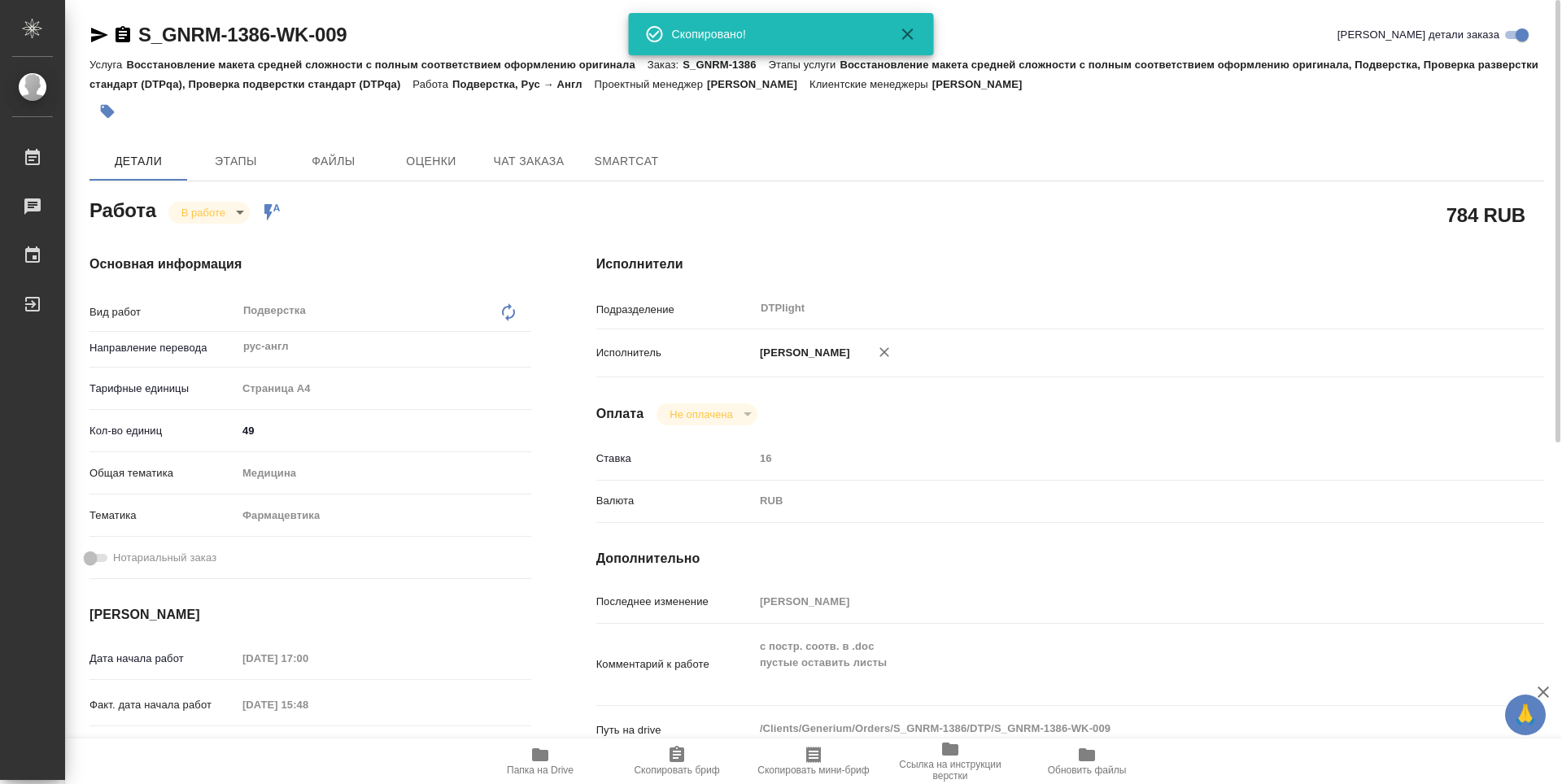
type textarea "x"
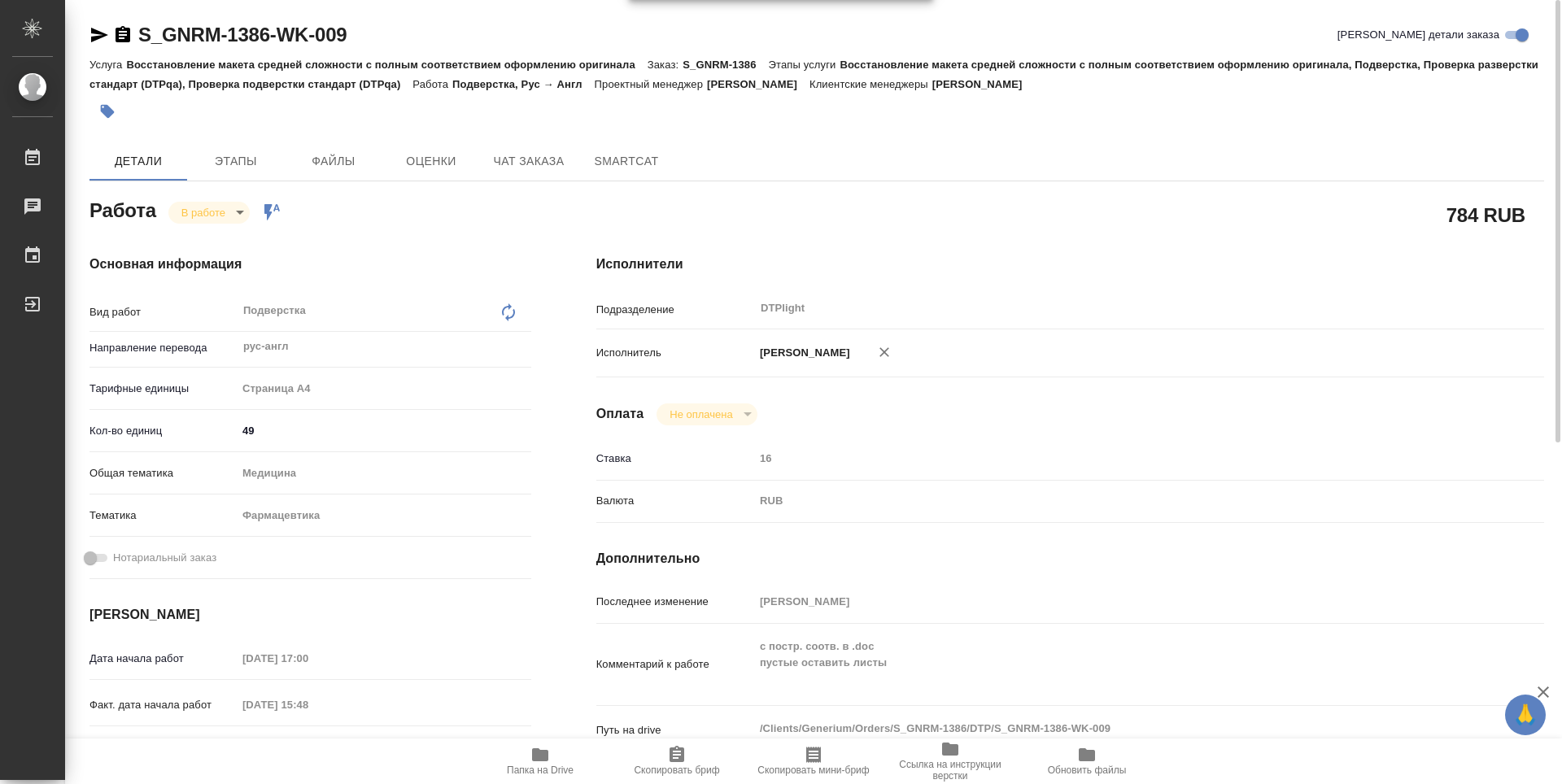
click at [454, 210] on div "Работа В работе inProgress Работа включена в последовательность" at bounding box center [310, 208] width 441 height 29
